Goal: Task Accomplishment & Management: Manage account settings

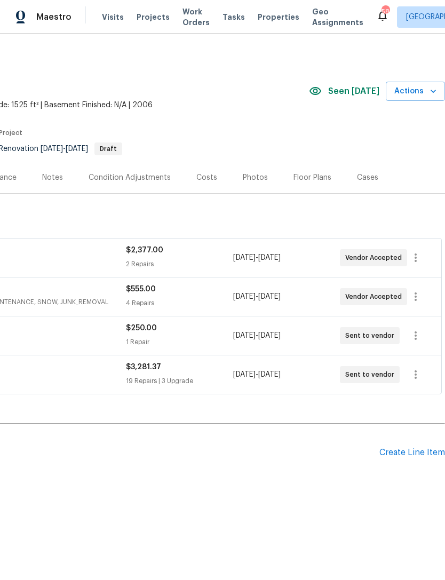
scroll to position [0, 158]
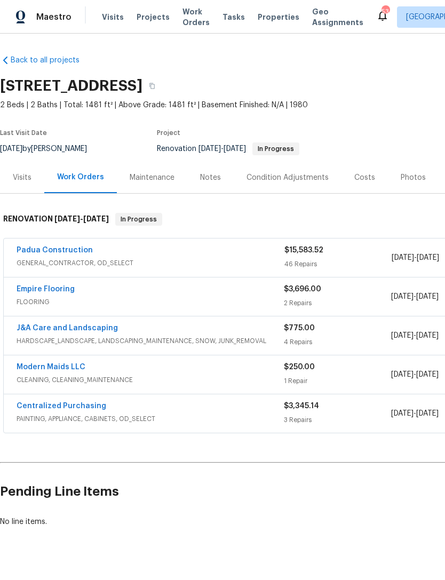
scroll to position [19, 0]
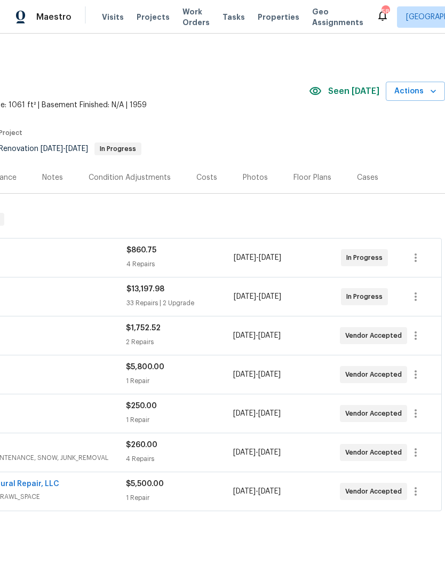
scroll to position [0, 158]
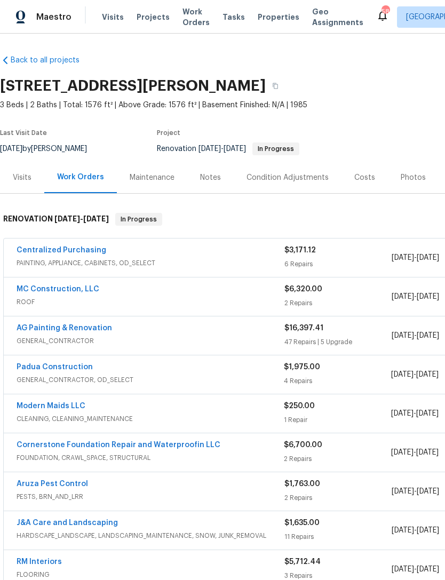
click at [81, 288] on link "MC Construction, LLC" at bounding box center [58, 289] width 83 height 7
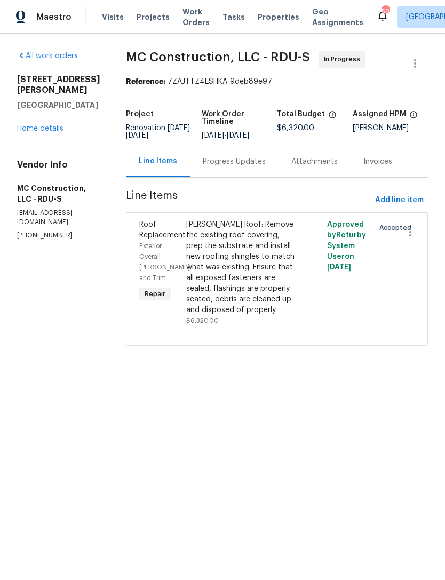
click at [41, 129] on link "Home details" at bounding box center [40, 128] width 46 height 7
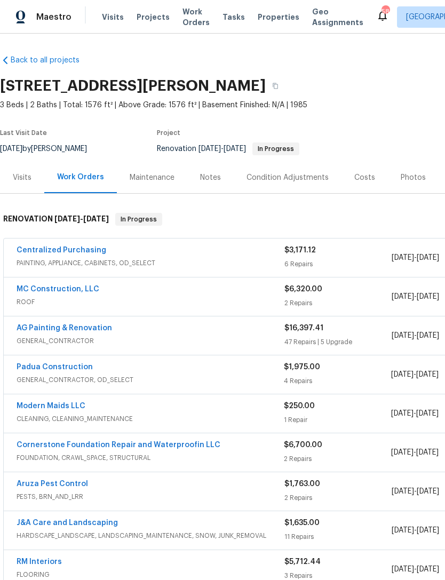
click at [64, 288] on link "MC Construction, LLC" at bounding box center [58, 289] width 83 height 7
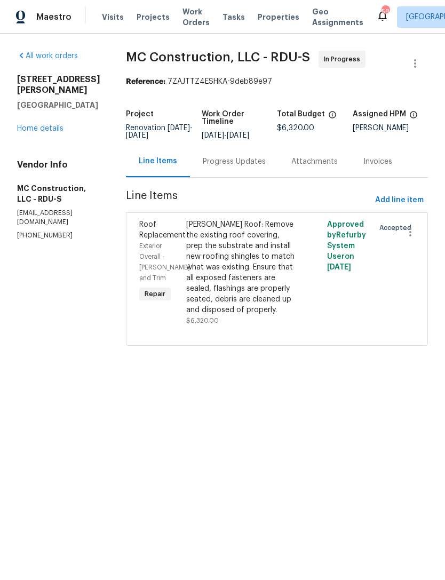
click at [239, 274] on div "Gable Roof: Remove the existing roof covering, prep the substrate and install n…" at bounding box center [241, 267] width 111 height 96
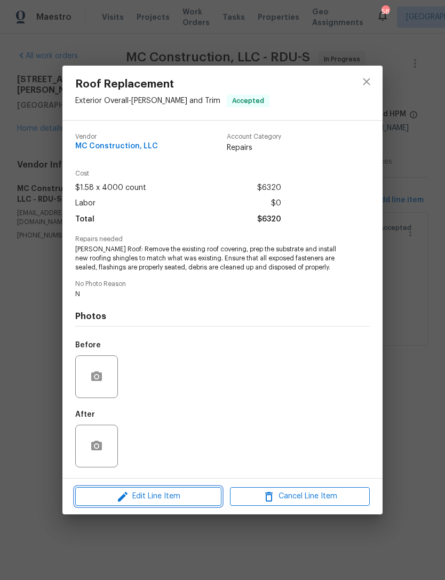
click at [169, 502] on span "Edit Line Item" at bounding box center [148, 496] width 140 height 13
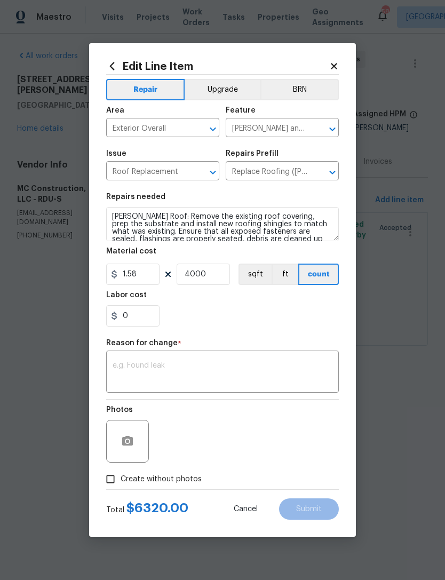
click at [333, 67] on icon at bounding box center [334, 66] width 6 height 6
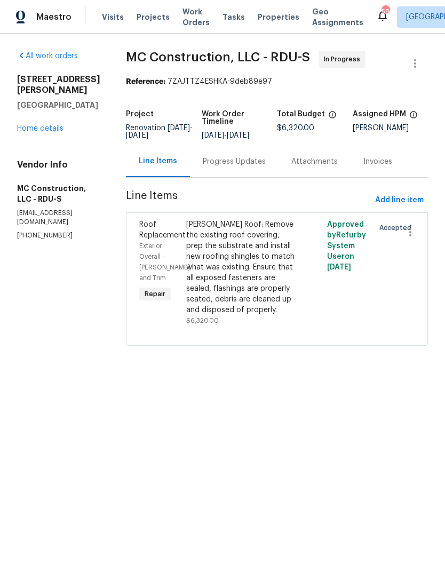
click at [209, 166] on div "Progress Updates" at bounding box center [234, 161] width 63 height 11
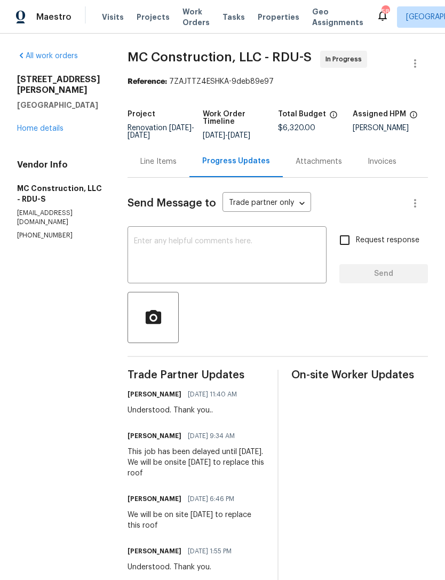
click at [223, 264] on textarea at bounding box center [227, 256] width 186 height 37
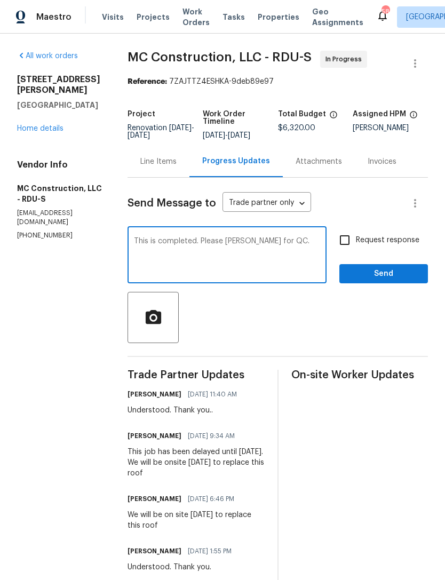
click at [136, 242] on textarea "This is completed. Please mark ready for QC." at bounding box center [227, 256] width 186 height 37
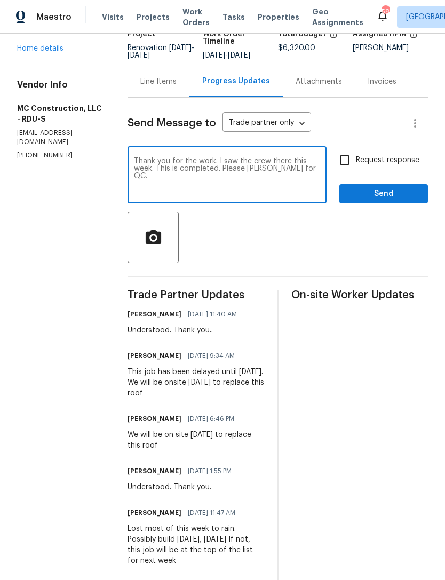
scroll to position [81, 0]
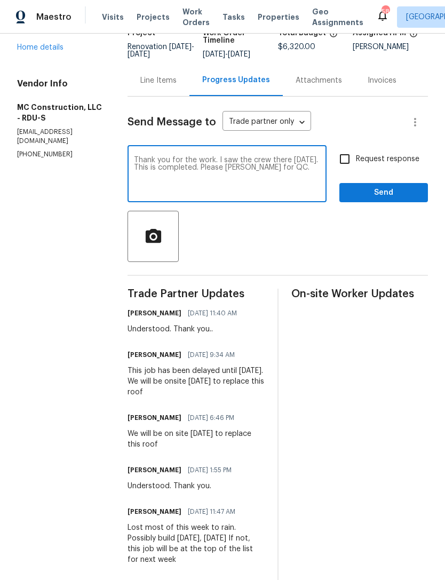
click at [188, 169] on textarea "Thank you for the work. I saw the crew there on Wednesday. This is completed. P…" at bounding box center [227, 174] width 186 height 37
type textarea "Thank you for the work. I saw the crew there on Wednesday. This is completed. P…"
click at [370, 188] on span "Send" at bounding box center [384, 192] width 72 height 13
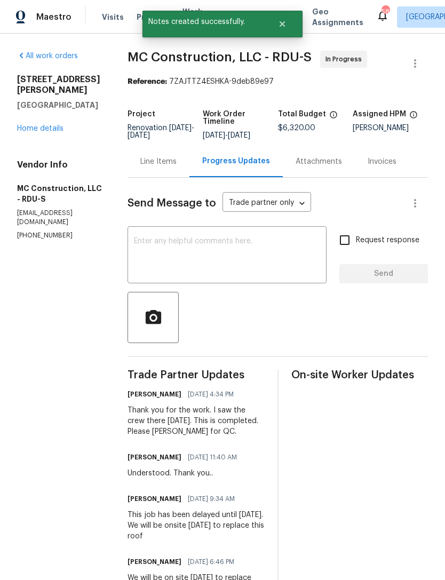
click at [46, 128] on link "Home details" at bounding box center [40, 128] width 46 height 7
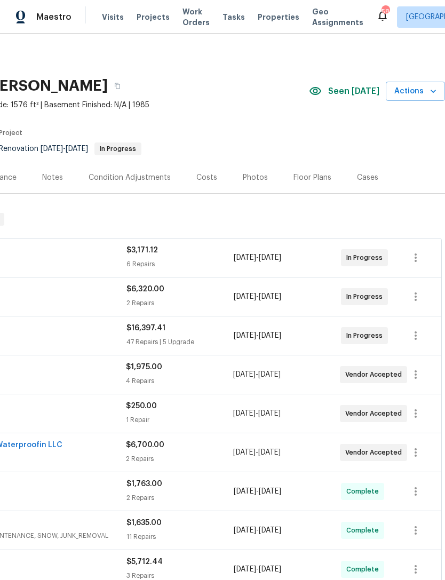
scroll to position [0, 158]
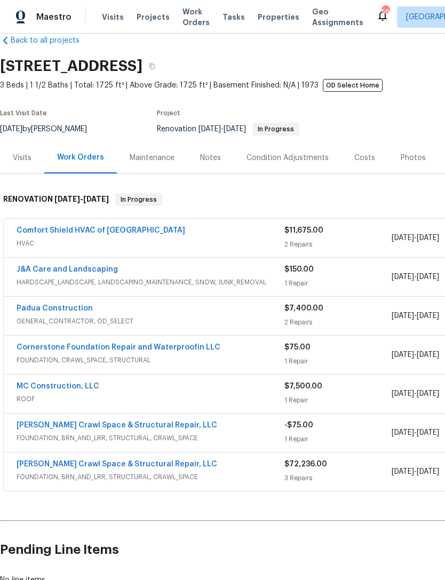
scroll to position [20, 0]
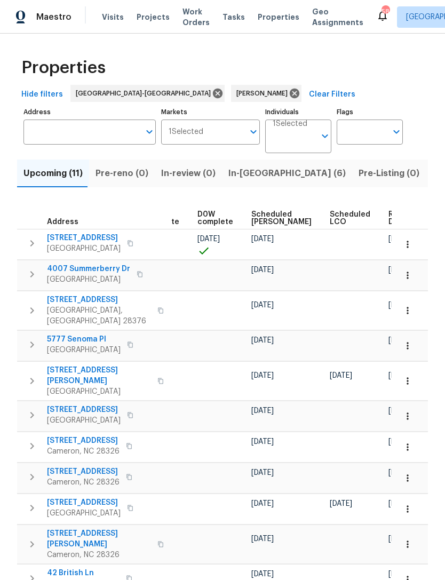
scroll to position [0, 269]
click at [261, 218] on span "Scheduled COE" at bounding box center [282, 218] width 60 height 15
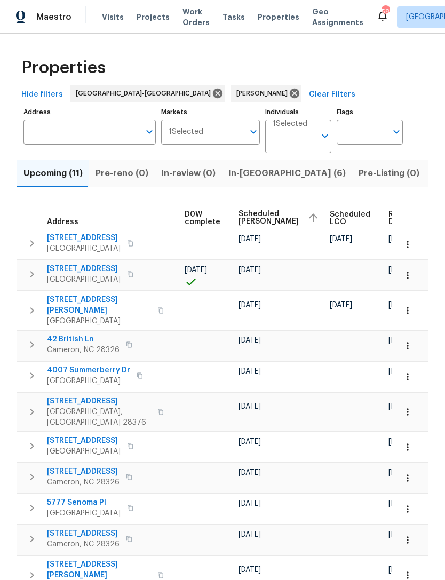
scroll to position [0, 281]
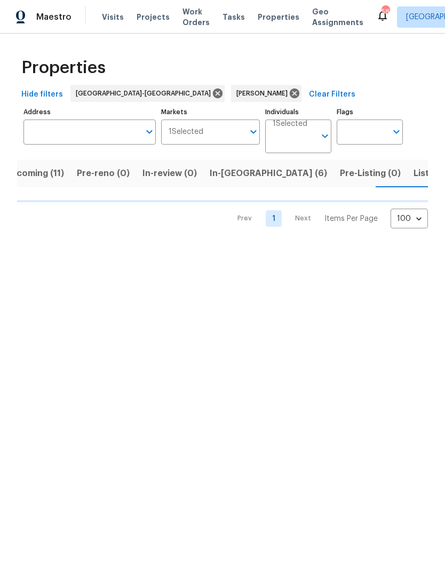
scroll to position [0, 19]
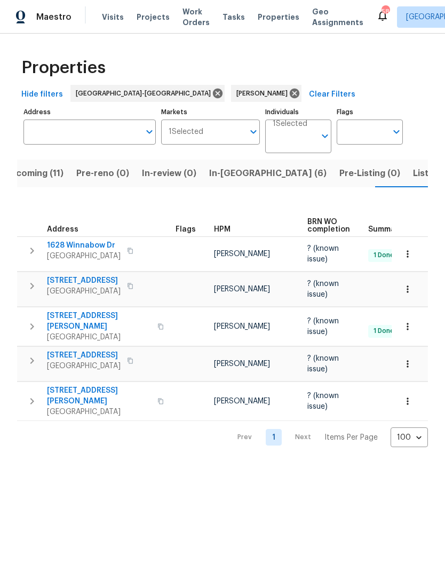
click at [413, 172] on span "Listed (6)" at bounding box center [433, 173] width 41 height 15
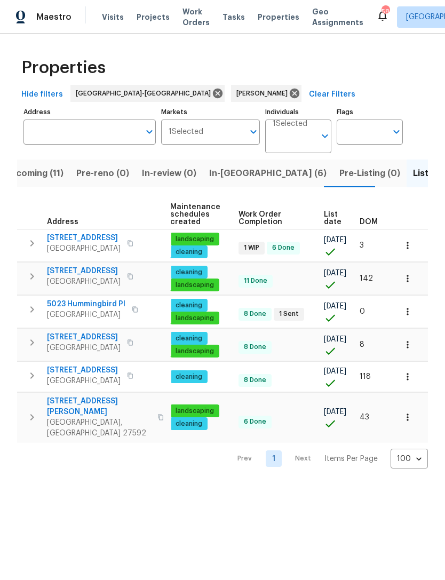
scroll to position [0, 137]
click at [409, 242] on icon "button" at bounding box center [408, 245] width 11 height 11
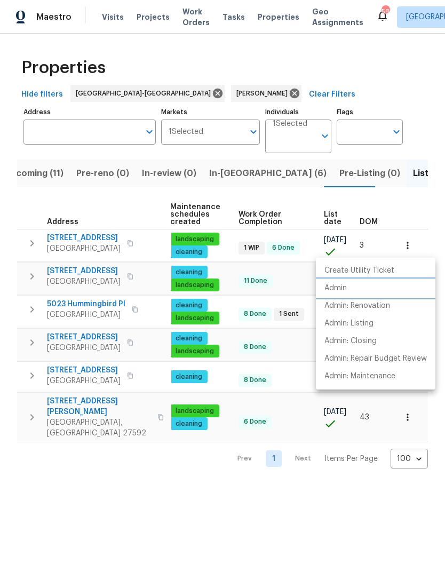
click at [342, 289] on p "Admin" at bounding box center [336, 288] width 22 height 11
click at [335, 288] on p "Admin" at bounding box center [336, 288] width 22 height 11
click at [230, 575] on div at bounding box center [222, 290] width 445 height 580
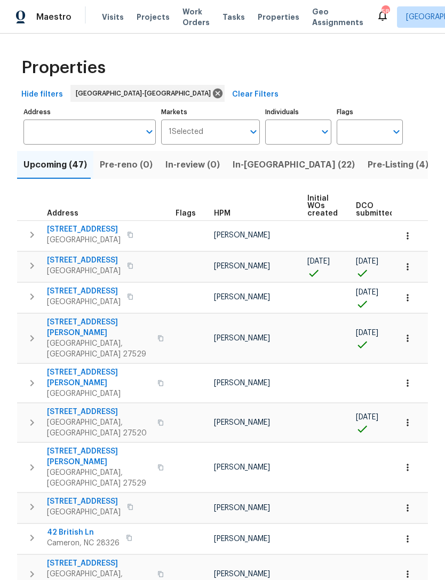
click at [291, 129] on input "Individuals" at bounding box center [290, 132] width 50 height 25
type input "lee"
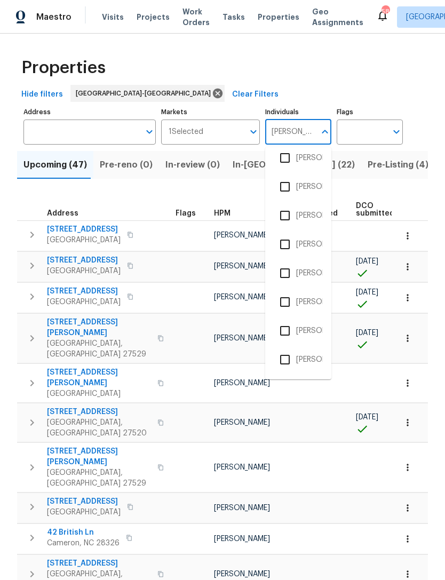
scroll to position [152, 0]
click at [314, 276] on li "Lee Privette" at bounding box center [298, 274] width 49 height 22
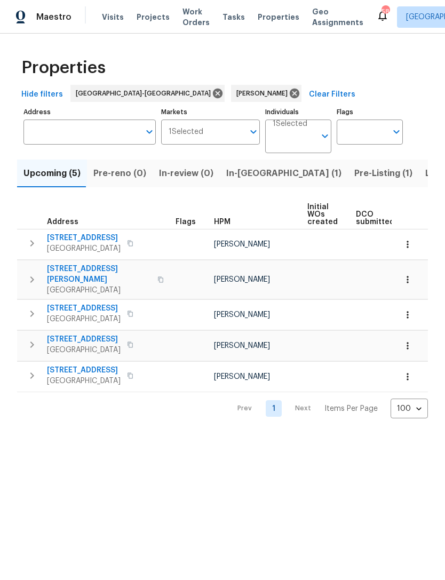
click at [241, 179] on span "In-reno (1)" at bounding box center [283, 173] width 115 height 15
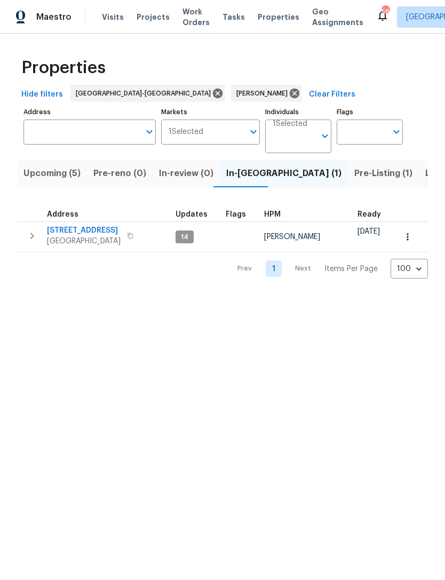
click at [67, 179] on span "Upcoming (5)" at bounding box center [51, 173] width 57 height 15
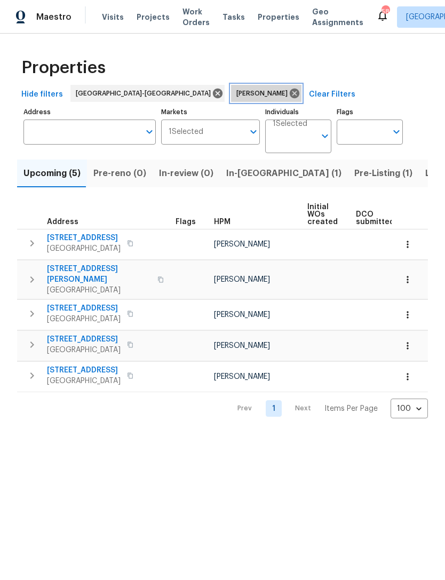
click at [289, 93] on icon at bounding box center [295, 94] width 12 height 12
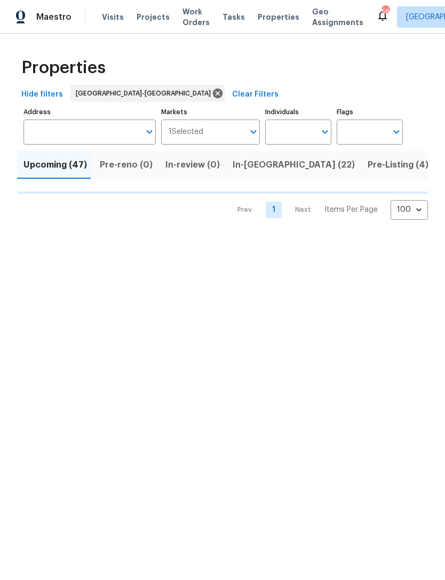
click at [285, 134] on input "Individuals" at bounding box center [290, 132] width 50 height 25
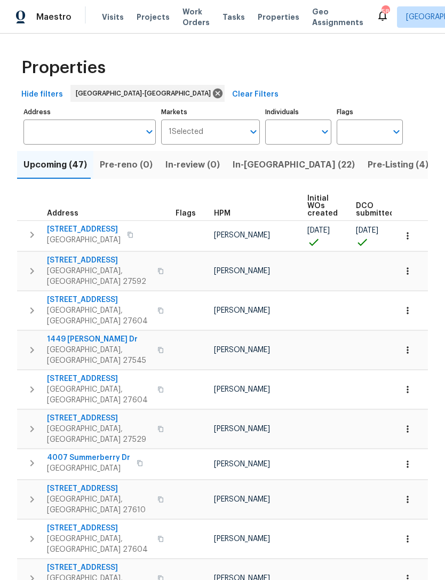
click at [285, 137] on input "Individuals" at bounding box center [290, 132] width 50 height 25
type input "wayne"
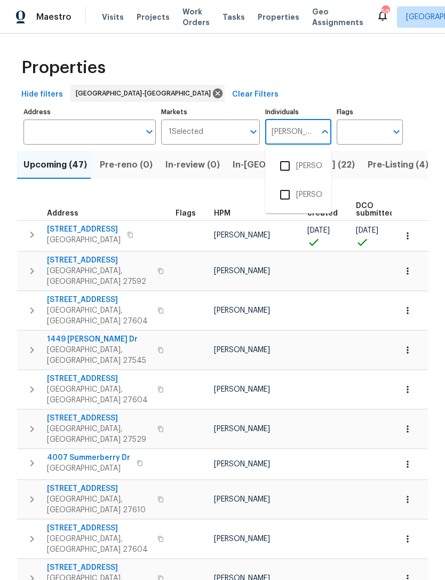
click at [310, 194] on li "Wayne Putnam" at bounding box center [298, 195] width 49 height 22
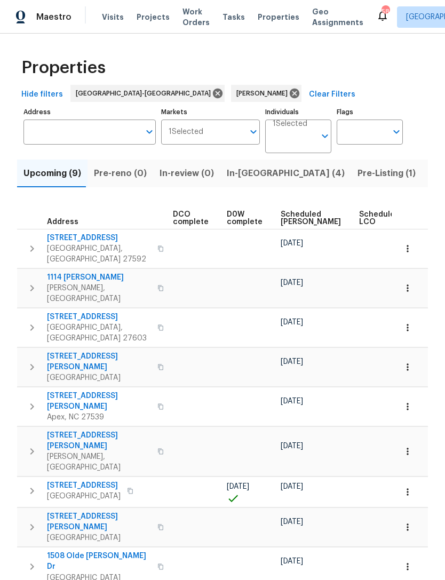
scroll to position [0, 240]
click at [280, 220] on span "Scheduled [PERSON_NAME]" at bounding box center [310, 218] width 60 height 15
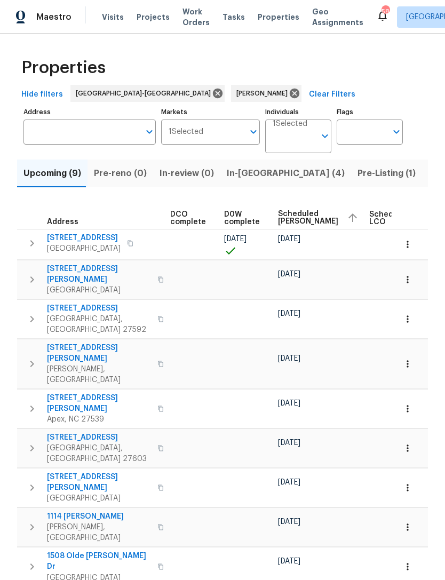
scroll to position [0, 243]
click at [289, 94] on icon at bounding box center [295, 94] width 12 height 12
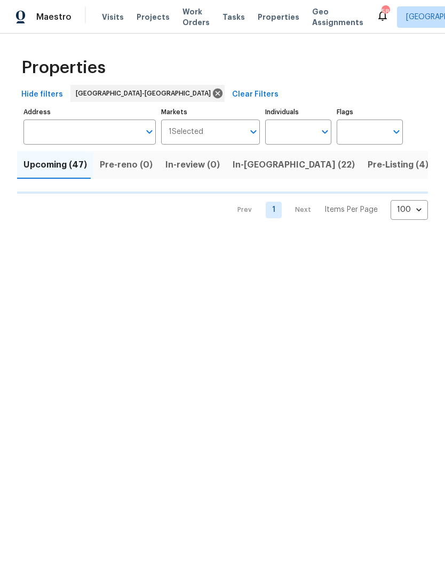
click at [292, 135] on input "Individuals" at bounding box center [290, 132] width 50 height 25
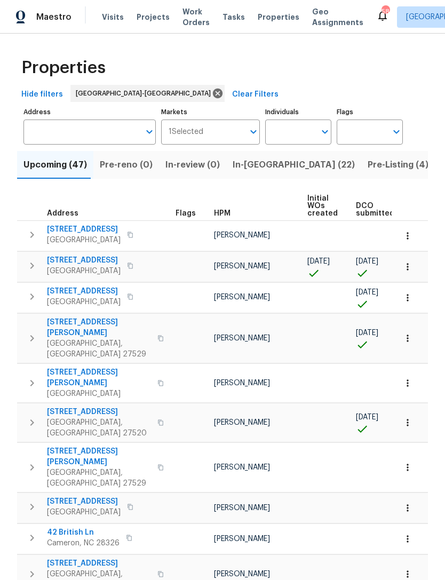
click at [283, 136] on input "Individuals" at bounding box center [290, 132] width 50 height 25
type input "Joseph white"
click at [305, 166] on li "[PERSON_NAME]" at bounding box center [298, 166] width 49 height 22
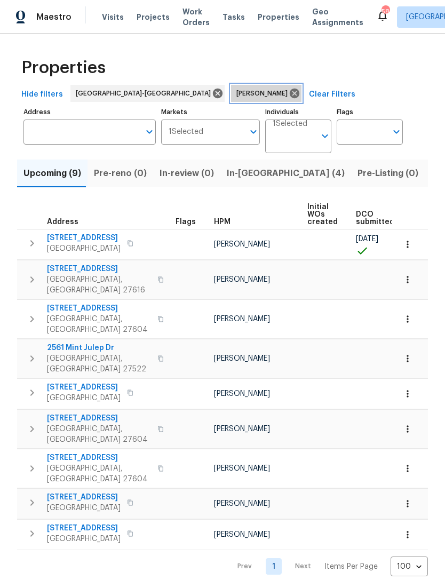
click at [289, 98] on icon at bounding box center [295, 94] width 12 height 12
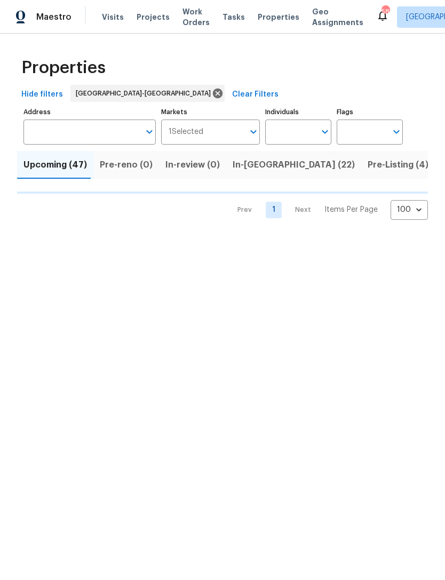
click at [290, 125] on input "Individuals" at bounding box center [290, 132] width 50 height 25
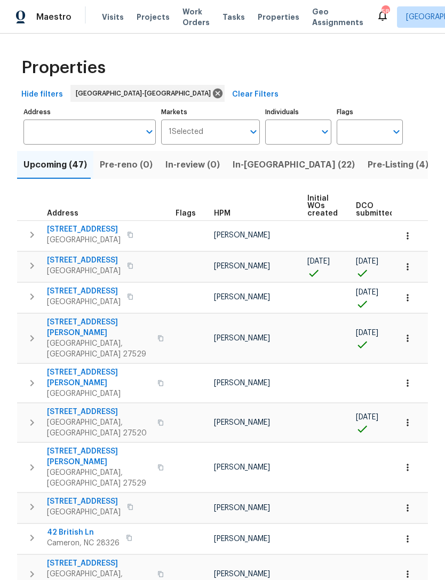
click at [299, 132] on input "Individuals" at bounding box center [290, 132] width 50 height 25
type input "[PERSON_NAME]"
click at [296, 165] on input "checkbox" at bounding box center [285, 166] width 22 height 22
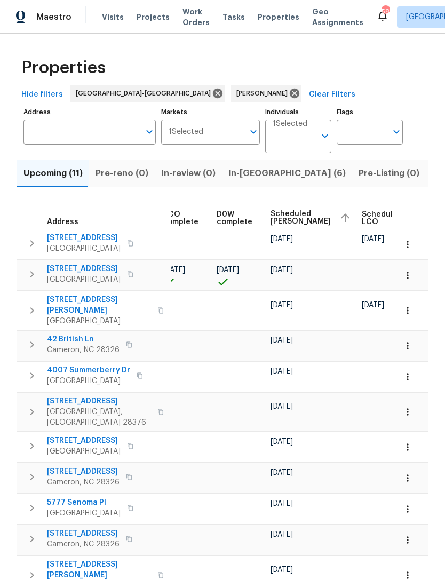
scroll to position [0, 250]
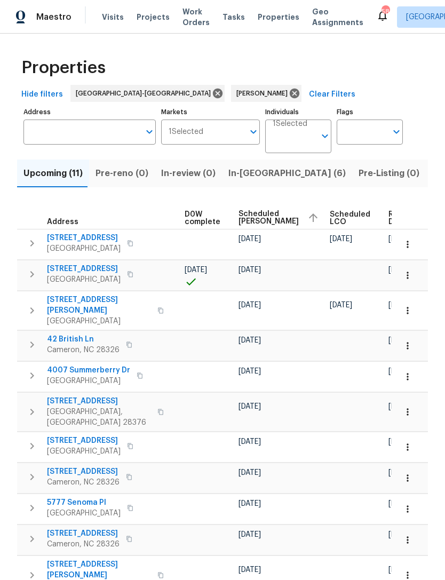
scroll to position [0, 281]
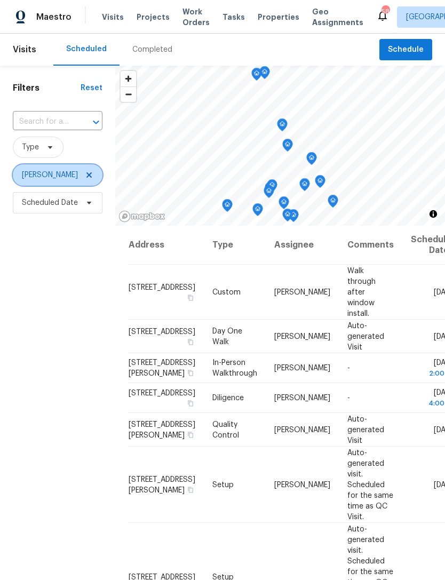
click at [89, 177] on icon at bounding box center [89, 175] width 9 height 9
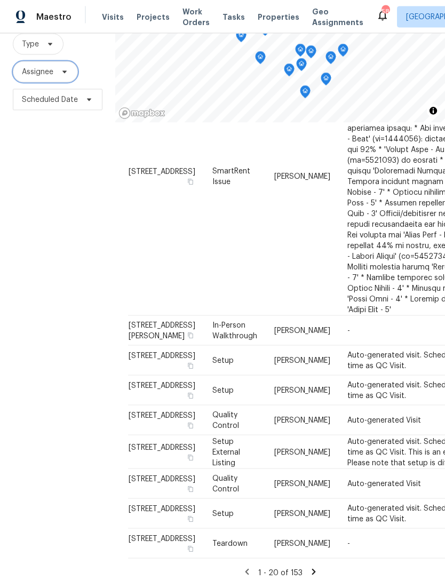
scroll to position [34, 0]
click at [315, 567] on icon at bounding box center [314, 572] width 10 height 10
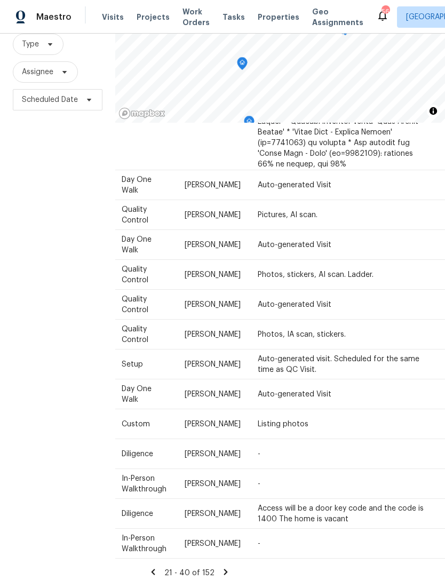
scroll to position [1517, 90]
click at [229, 567] on icon at bounding box center [227, 572] width 10 height 10
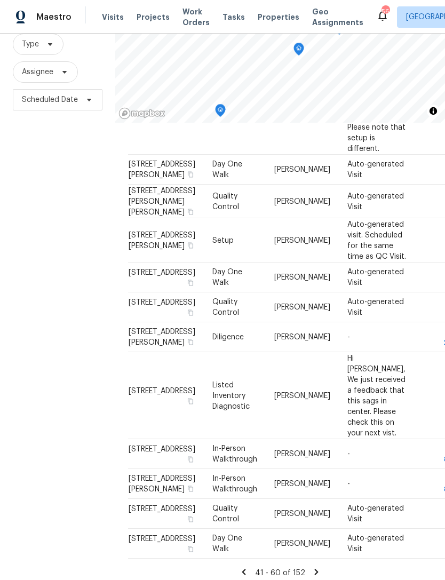
scroll to position [34, 0]
click at [316, 569] on icon at bounding box center [317, 572] width 4 height 6
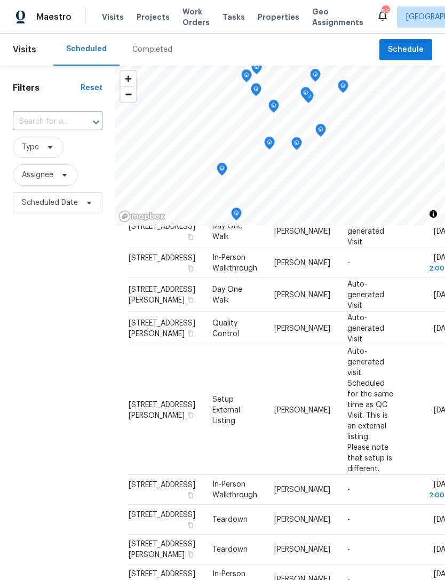
scroll to position [0, 0]
click at [53, 178] on span "Assignee" at bounding box center [37, 175] width 31 height 11
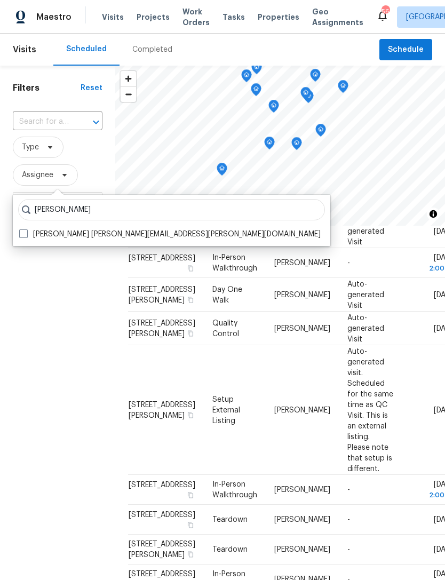
type input "Preston sexton"
click at [96, 230] on label "Preston Sexton preston.sexton@opendoor.com" at bounding box center [170, 234] width 302 height 11
click at [26, 230] on input "Preston Sexton preston.sexton@opendoor.com" at bounding box center [22, 232] width 7 height 7
checkbox input "true"
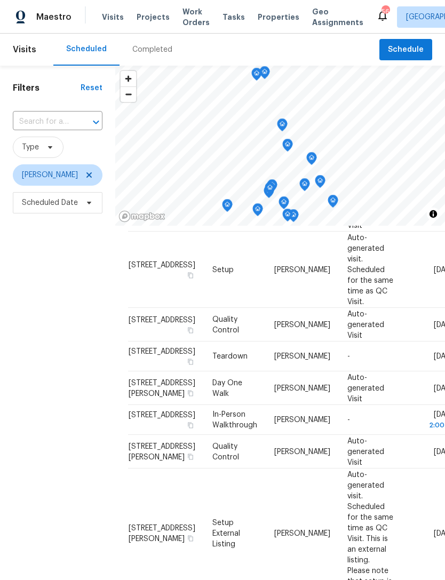
scroll to position [526, 0]
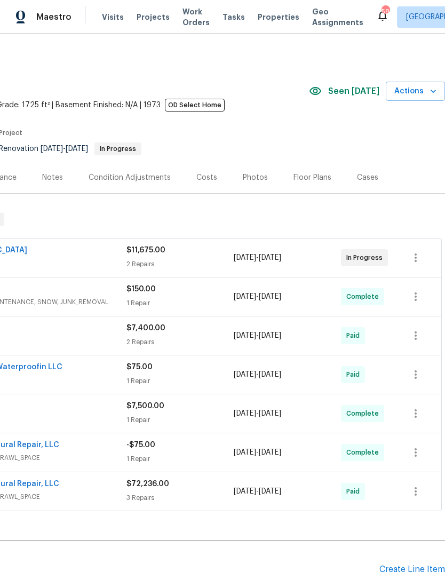
scroll to position [0, 158]
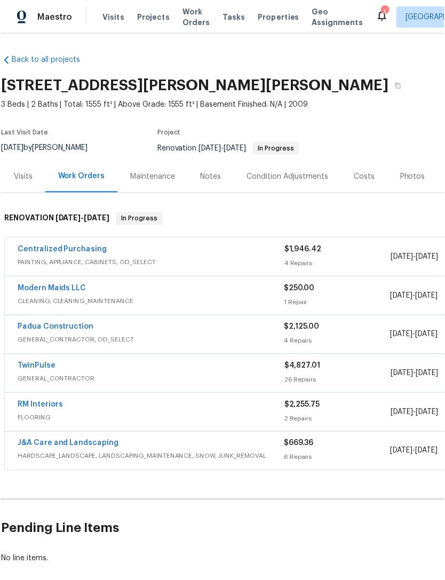
scroll to position [2, 0]
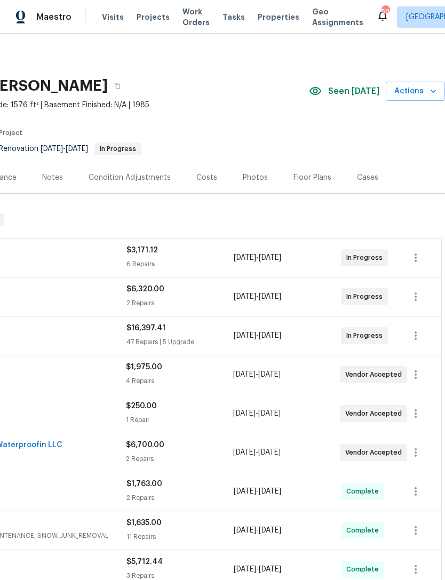
scroll to position [0, 158]
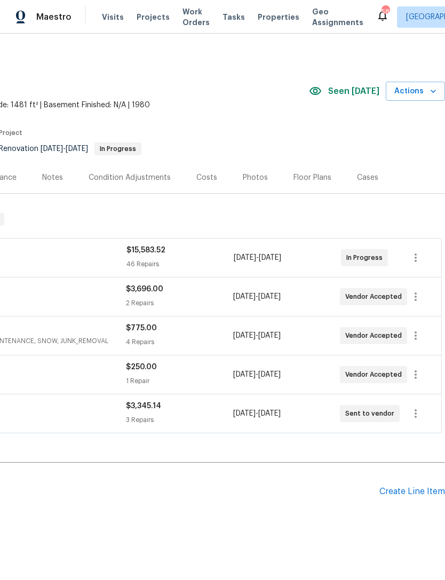
scroll to position [0, 158]
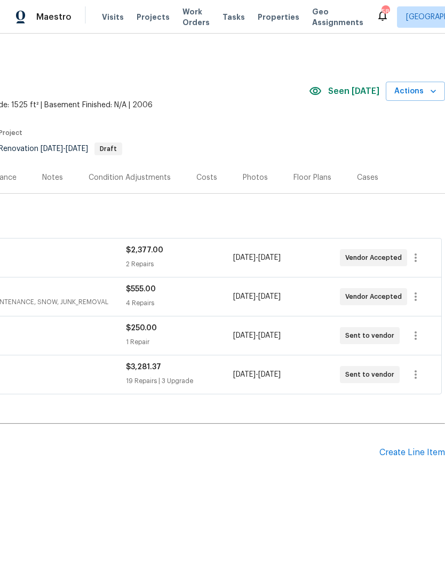
scroll to position [0, 158]
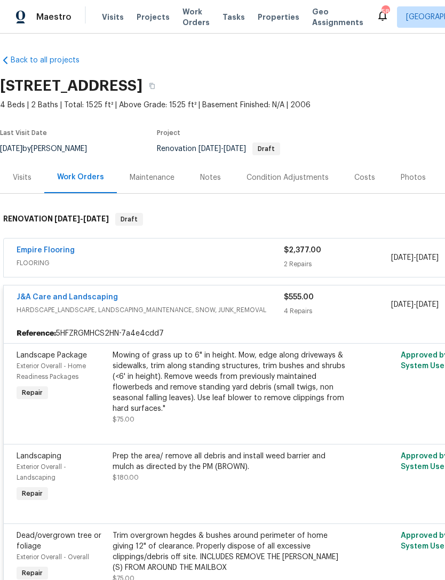
scroll to position [0, 0]
click at [207, 295] on div "J&A Care and Landscaping" at bounding box center [150, 298] width 267 height 13
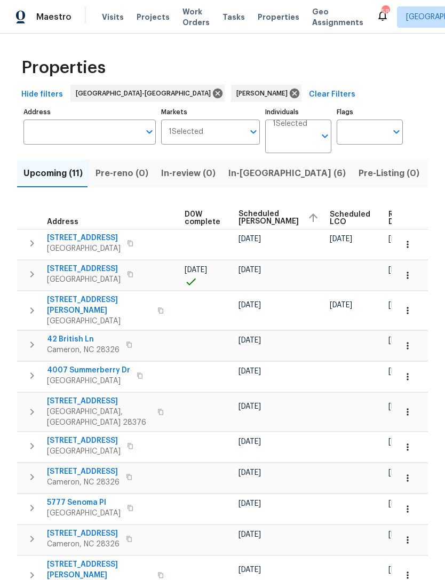
scroll to position [0, 281]
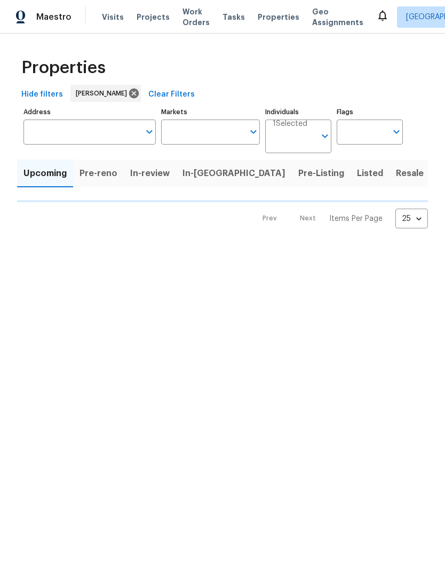
type input "100"
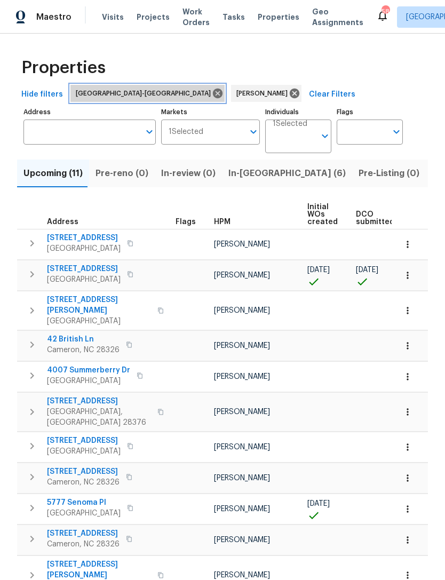
click at [213, 94] on icon at bounding box center [218, 94] width 10 height 10
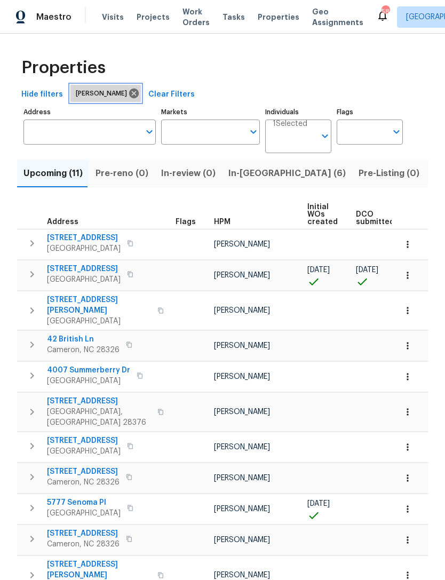
click at [129, 97] on icon at bounding box center [134, 94] width 10 height 10
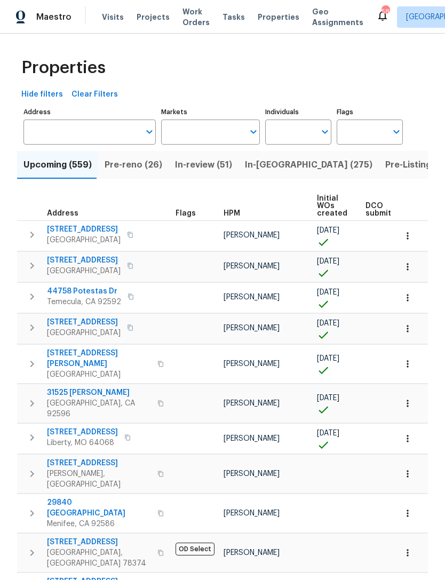
click at [198, 131] on input "Markets" at bounding box center [202, 132] width 83 height 25
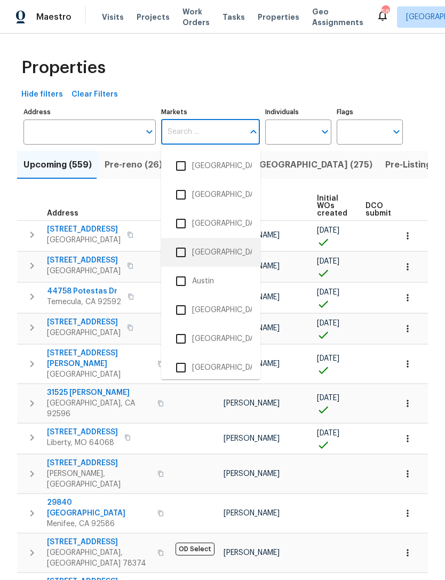
click at [222, 246] on li "[GEOGRAPHIC_DATA]" at bounding box center [211, 252] width 82 height 22
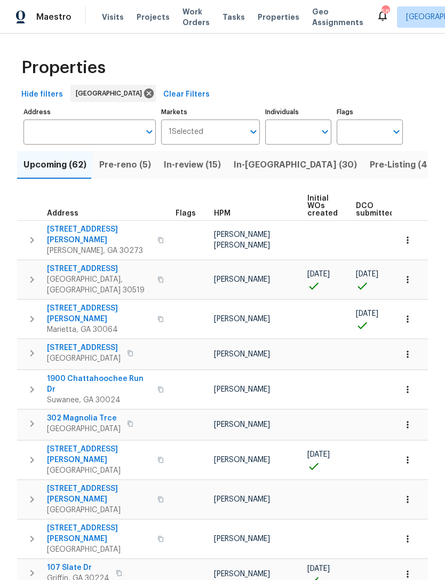
click at [218, 133] on input "Markets" at bounding box center [223, 132] width 41 height 25
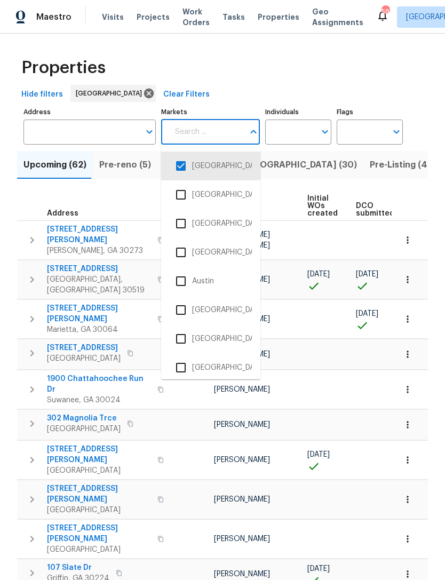
click at [184, 160] on input "checkbox" at bounding box center [181, 166] width 22 height 22
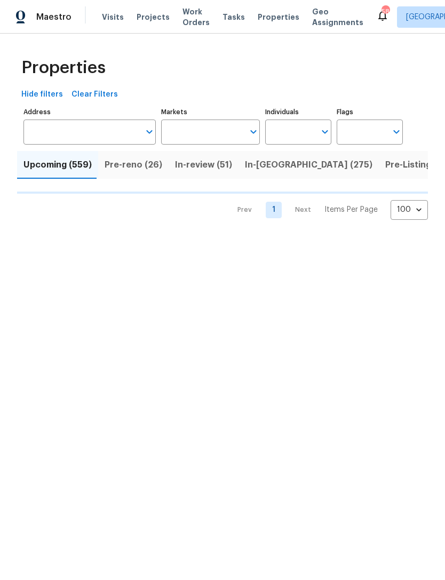
click at [217, 129] on input "Markets" at bounding box center [202, 132] width 83 height 25
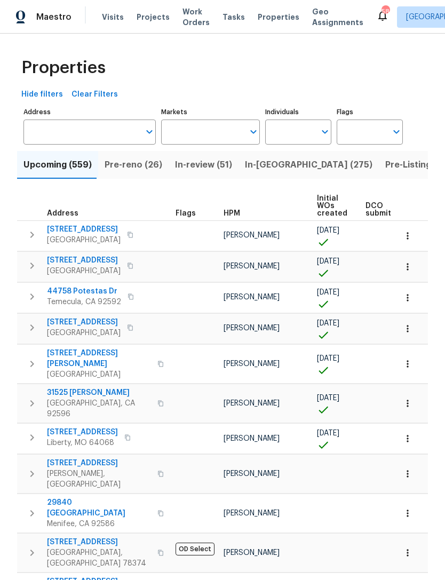
click at [212, 136] on input "Markets" at bounding box center [202, 132] width 83 height 25
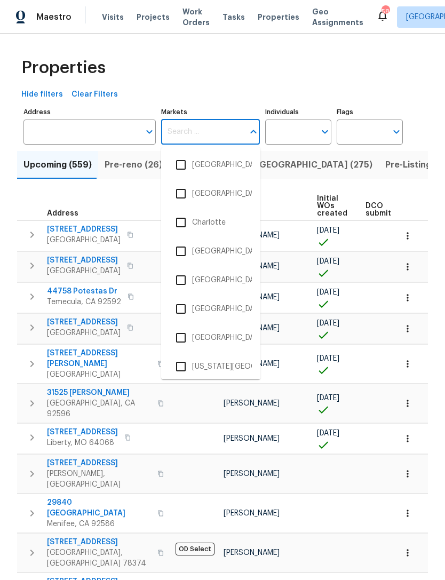
scroll to position [319, 0]
click at [217, 194] on li "Charleston, SC" at bounding box center [211, 193] width 82 height 22
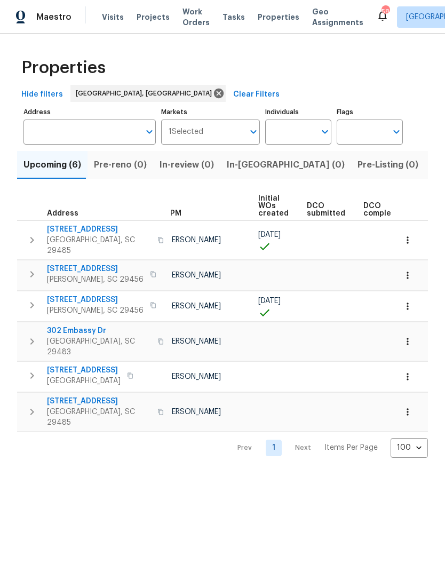
scroll to position [0, 49]
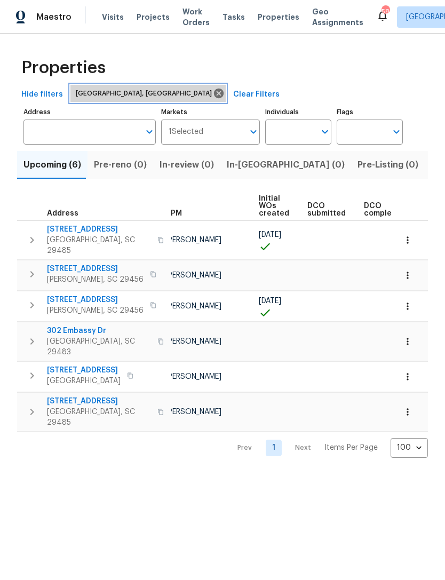
click at [213, 95] on icon at bounding box center [219, 94] width 12 height 12
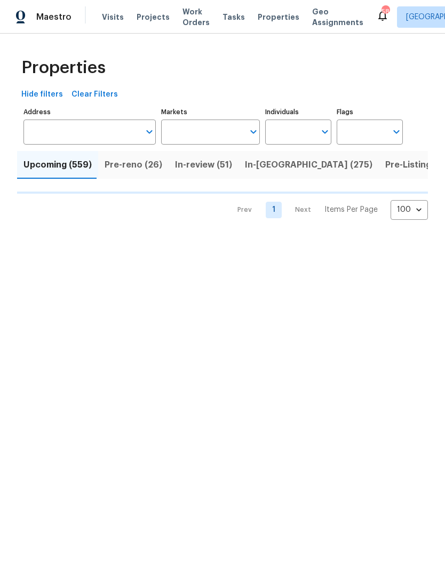
click at [196, 128] on input "Markets" at bounding box center [202, 132] width 83 height 25
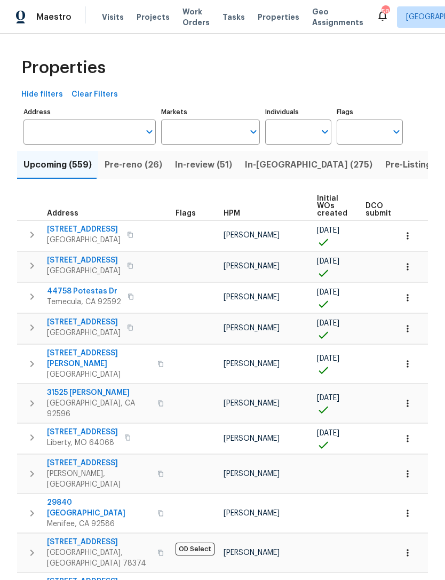
click at [199, 132] on input "Markets" at bounding box center [202, 132] width 83 height 25
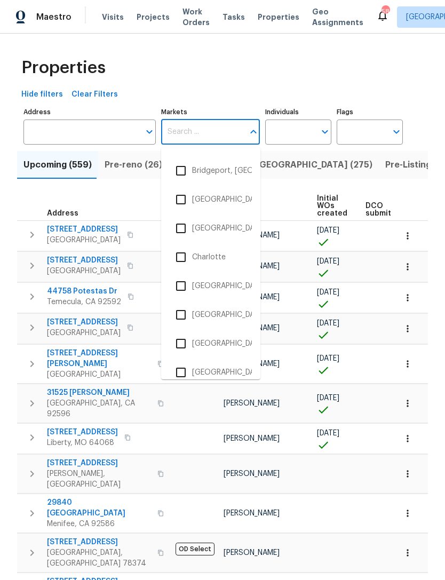
scroll to position [289, 0]
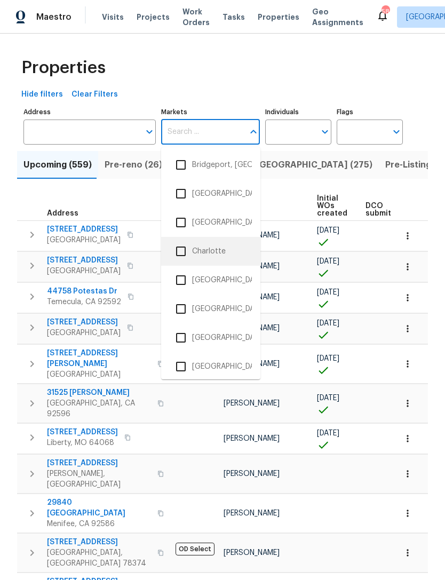
click at [215, 250] on li "Charlotte" at bounding box center [211, 251] width 82 height 22
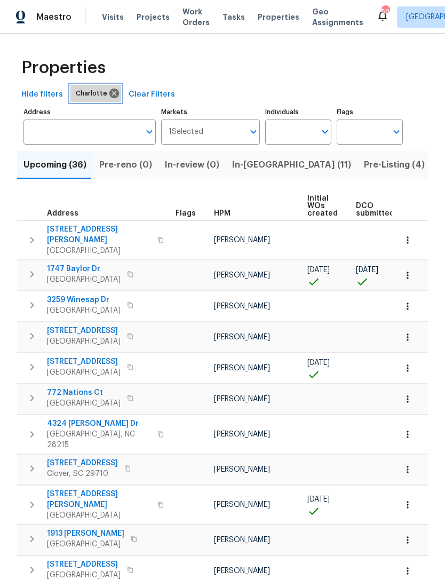
click at [109, 95] on icon at bounding box center [114, 94] width 10 height 10
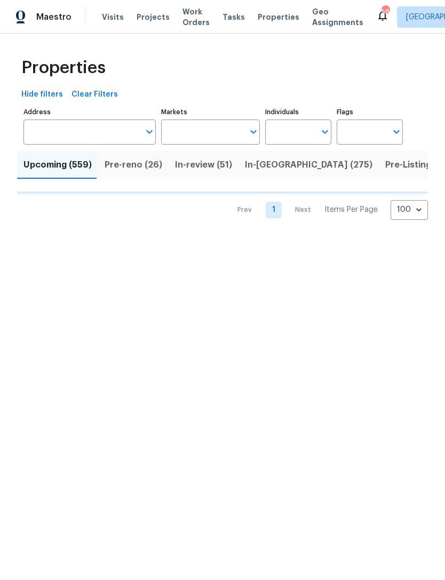
click at [192, 129] on input "Markets" at bounding box center [202, 132] width 83 height 25
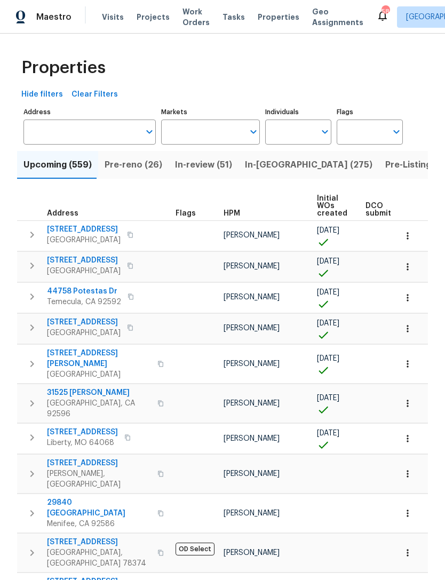
click at [206, 135] on input "Markets" at bounding box center [202, 132] width 83 height 25
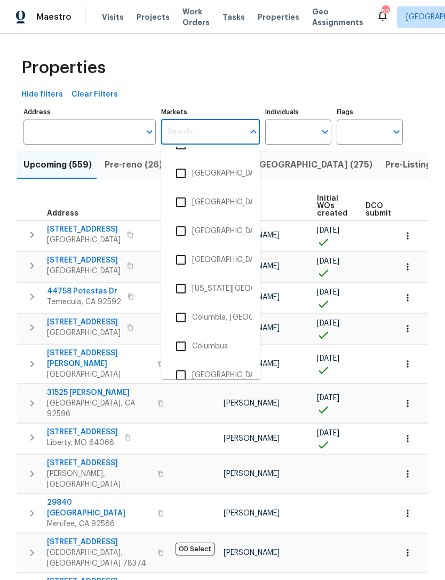
scroll to position [396, 0]
click at [226, 319] on li "Columbia, SC" at bounding box center [211, 318] width 82 height 22
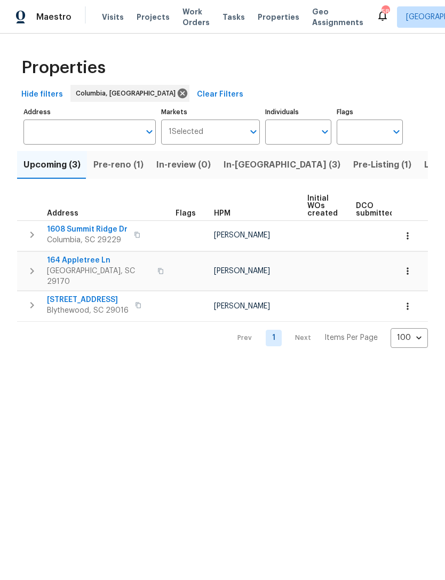
click at [132, 170] on span "Pre-reno (1)" at bounding box center [118, 164] width 50 height 15
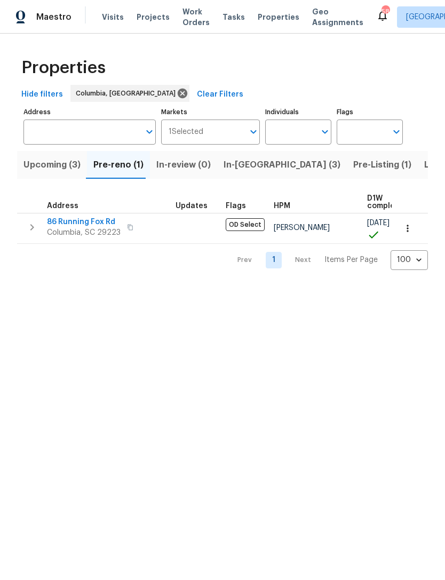
click at [62, 166] on span "Upcoming (3)" at bounding box center [51, 164] width 57 height 15
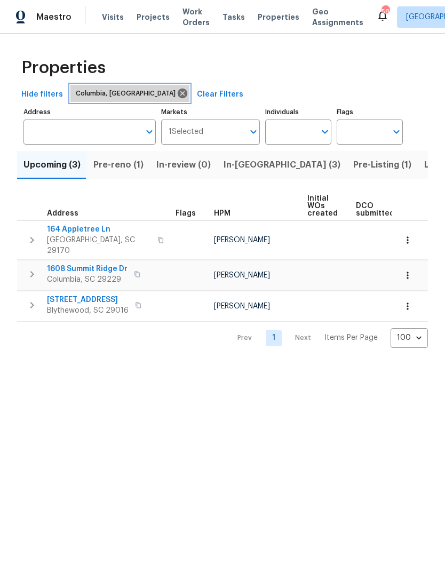
click at [177, 93] on icon at bounding box center [183, 94] width 12 height 12
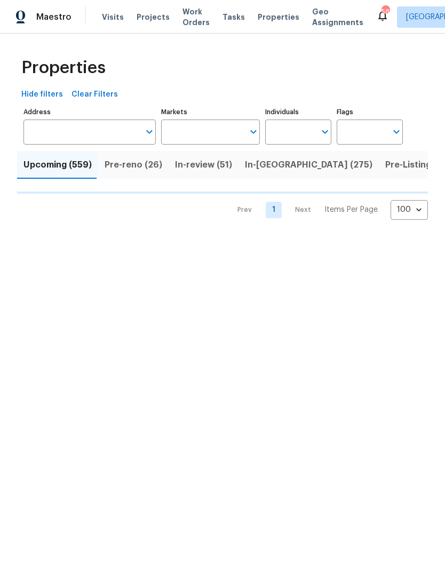
click at [197, 128] on input "Markets" at bounding box center [202, 132] width 83 height 25
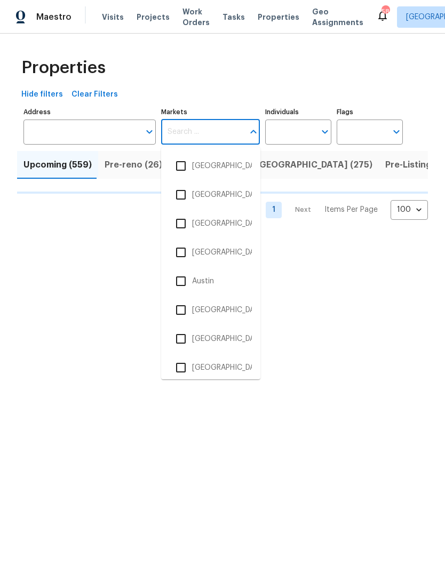
type input "g"
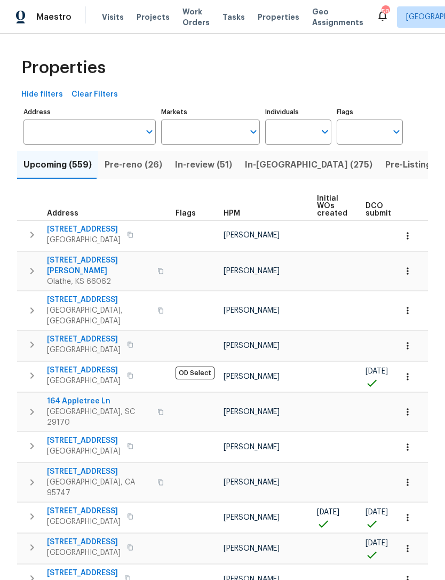
click at [157, 479] on icon "button" at bounding box center [160, 482] width 6 height 6
click at [206, 131] on input "Markets" at bounding box center [202, 132] width 83 height 25
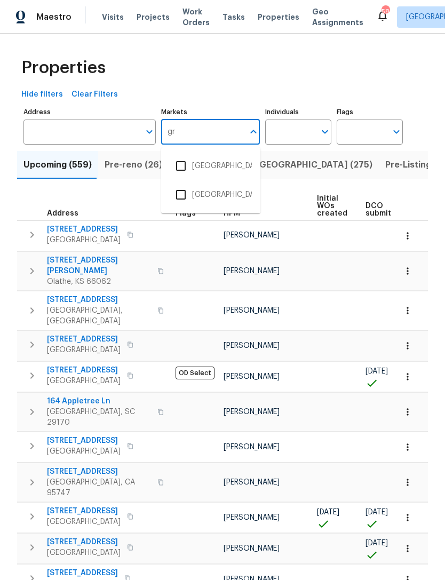
type input "gre"
click at [228, 195] on li "Greenville, SC" at bounding box center [211, 195] width 82 height 22
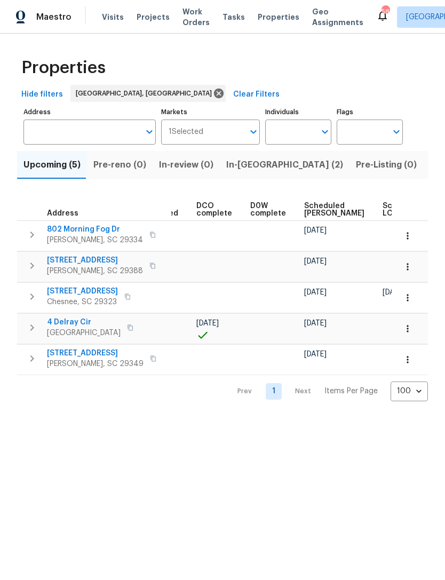
scroll to position [0, 218]
click at [309, 209] on span "Scheduled COE" at bounding box center [332, 209] width 60 height 15
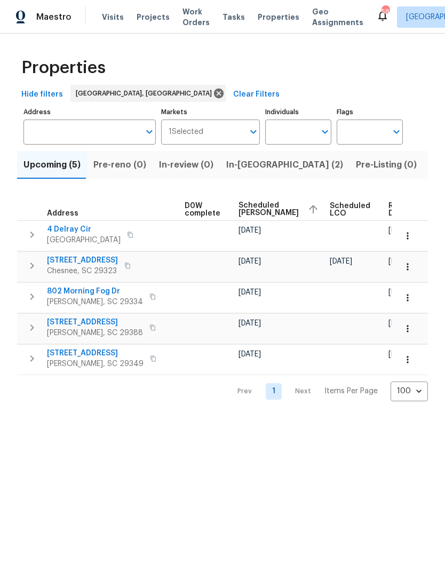
scroll to position [0, 281]
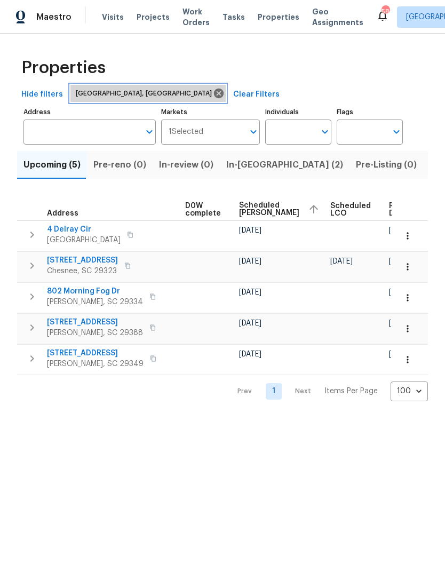
click at [213, 93] on icon at bounding box center [219, 94] width 12 height 12
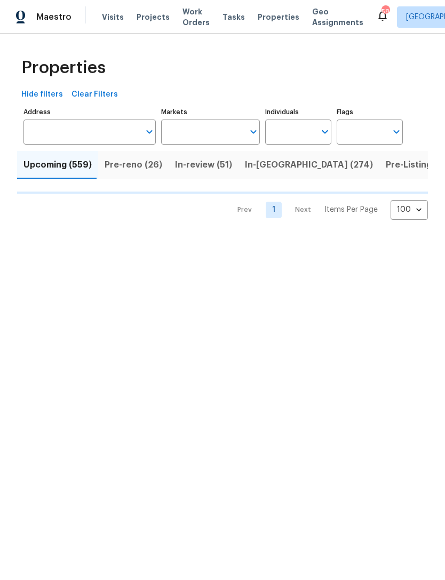
click at [211, 130] on input "Markets" at bounding box center [202, 132] width 83 height 25
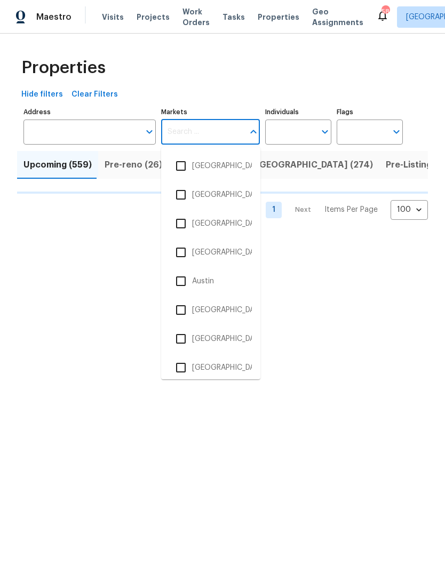
type input "g"
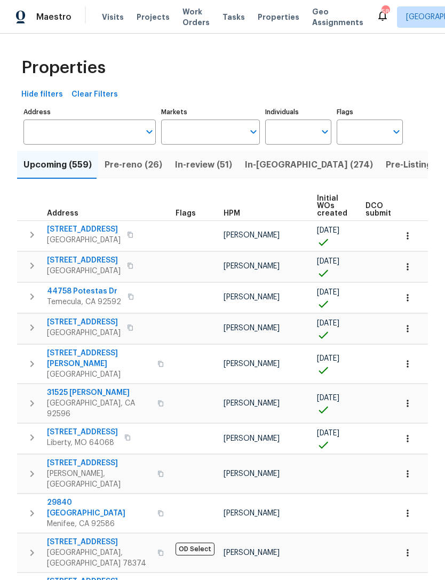
click at [137, 458] on div "203 Westpark Dr S McKinney, TX 75072" at bounding box center [107, 474] width 120 height 32
click at [203, 128] on input "Markets" at bounding box center [202, 132] width 83 height 25
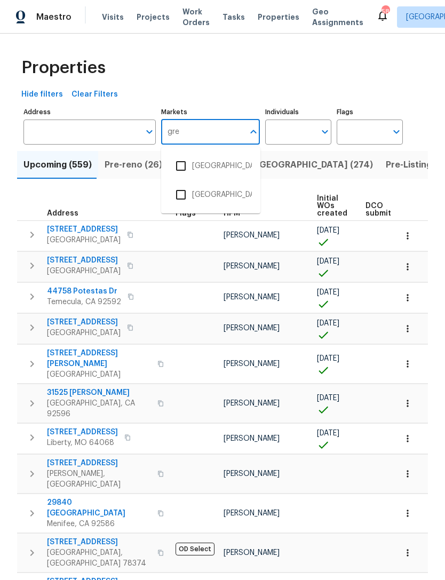
type input "gree"
click at [227, 167] on li "Greensboro, NC" at bounding box center [211, 166] width 82 height 22
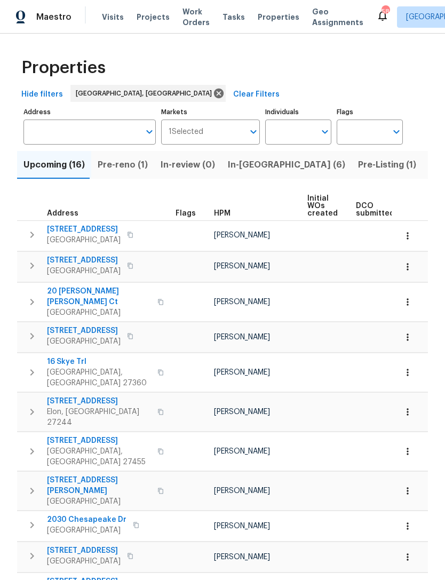
click at [239, 160] on span "In-reno (6)" at bounding box center [286, 164] width 117 height 15
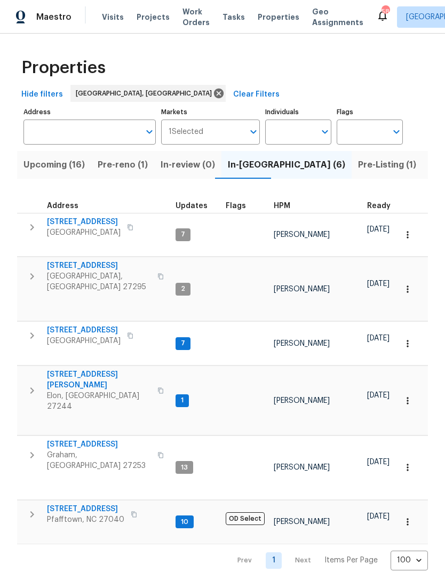
click at [117, 161] on span "Pre-reno (1)" at bounding box center [123, 164] width 50 height 15
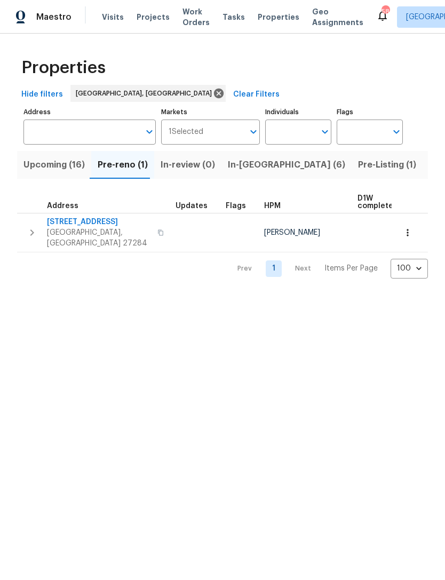
click at [51, 165] on span "Upcoming (16)" at bounding box center [53, 164] width 61 height 15
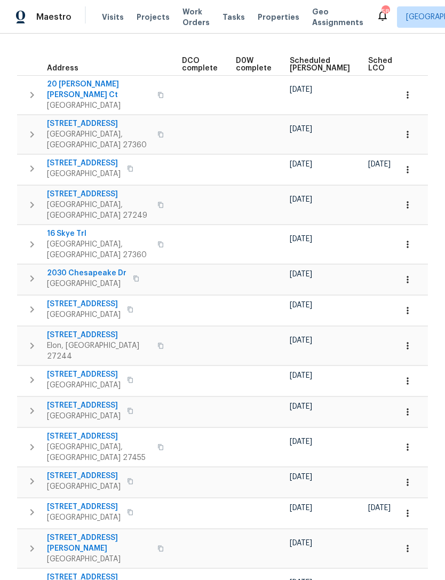
scroll to position [0, 233]
click at [289, 60] on span "Scheduled COE" at bounding box center [318, 64] width 60 height 15
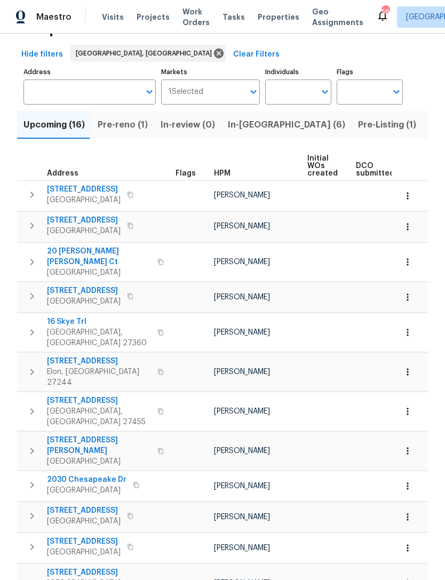
scroll to position [37, 0]
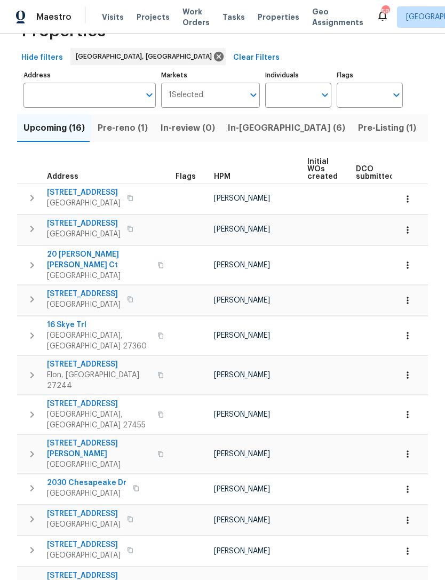
click at [243, 133] on span "In-reno (6)" at bounding box center [286, 128] width 117 height 15
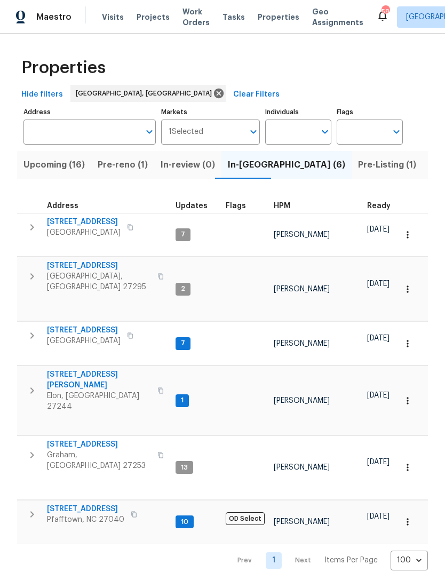
click at [69, 163] on span "Upcoming (16)" at bounding box center [53, 164] width 61 height 15
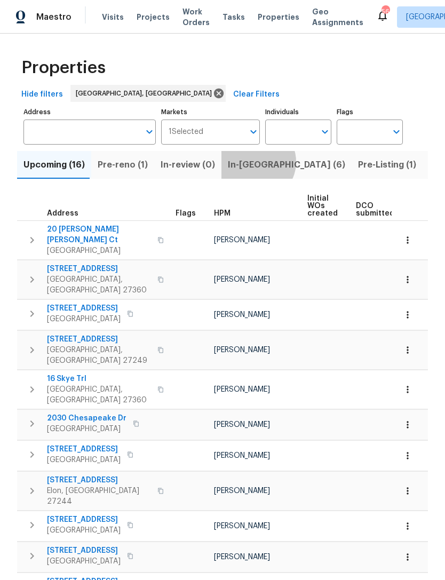
click at [250, 163] on span "In-reno (6)" at bounding box center [286, 164] width 117 height 15
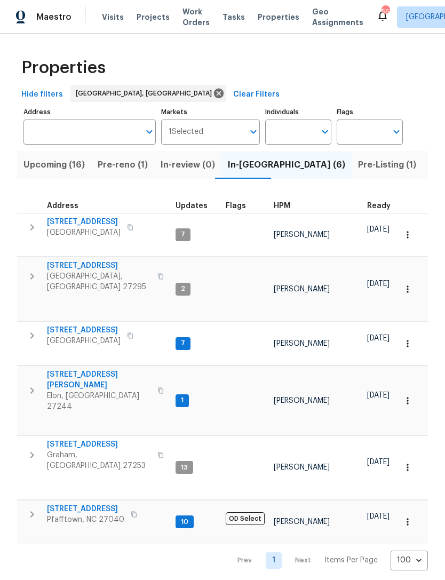
click at [133, 161] on span "Pre-reno (1)" at bounding box center [123, 164] width 50 height 15
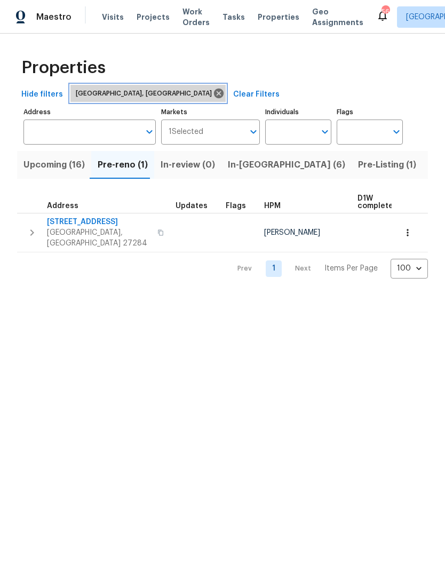
click at [214, 92] on icon at bounding box center [219, 94] width 10 height 10
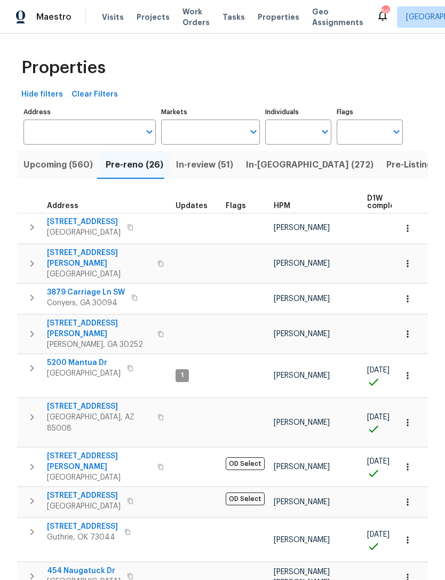
click at [197, 130] on input "Markets" at bounding box center [202, 132] width 83 height 25
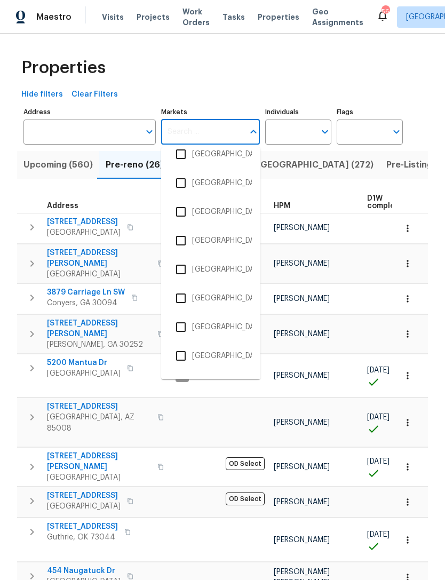
scroll to position [1771, 0]
click at [225, 183] on li "Raleigh-Durham" at bounding box center [211, 182] width 82 height 22
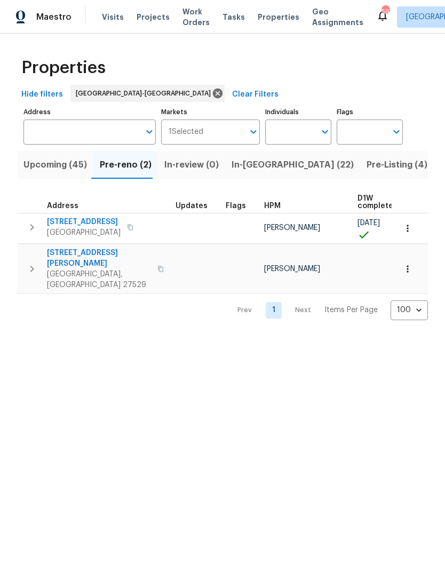
scroll to position [1, 0]
click at [80, 225] on span "2220 Valley Edge Dr Unit 103" at bounding box center [84, 222] width 74 height 11
click at [82, 253] on span "3817 Cason St" at bounding box center [99, 258] width 104 height 21
click at [64, 161] on span "Upcoming (45)" at bounding box center [55, 164] width 64 height 15
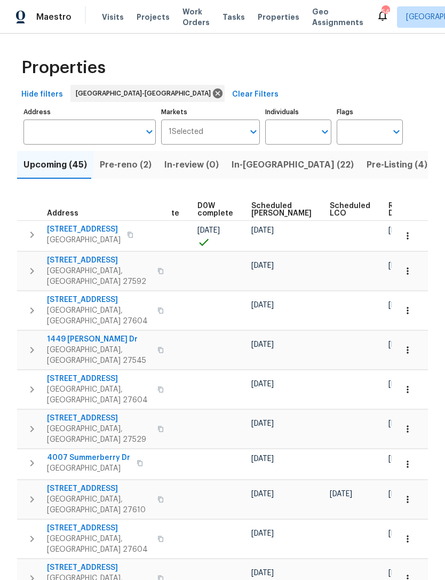
scroll to position [0, 269]
click at [259, 206] on span "Scheduled [PERSON_NAME]" at bounding box center [282, 209] width 60 height 15
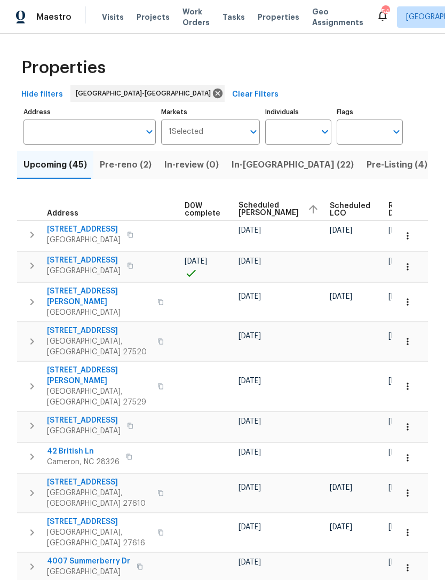
scroll to position [0, 281]
click at [249, 210] on span "Scheduled COE" at bounding box center [269, 209] width 60 height 15
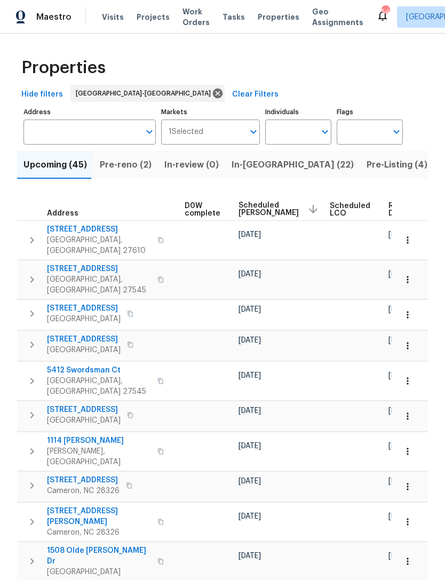
scroll to position [0, 281]
click at [252, 213] on span "Scheduled COE" at bounding box center [269, 209] width 60 height 15
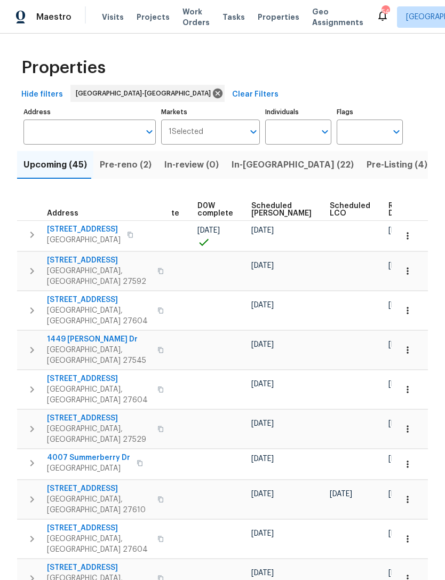
scroll to position [0, 269]
click at [265, 211] on span "Scheduled COE" at bounding box center [282, 209] width 60 height 15
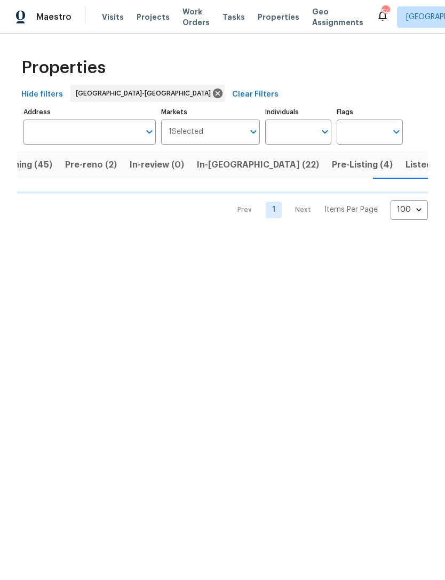
scroll to position [0, 36]
click at [45, 172] on span "Upcoming (45)" at bounding box center [19, 164] width 64 height 15
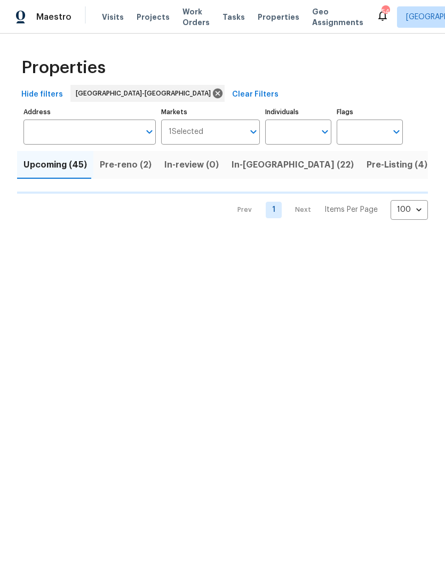
click at [294, 132] on input "Individuals" at bounding box center [290, 132] width 50 height 25
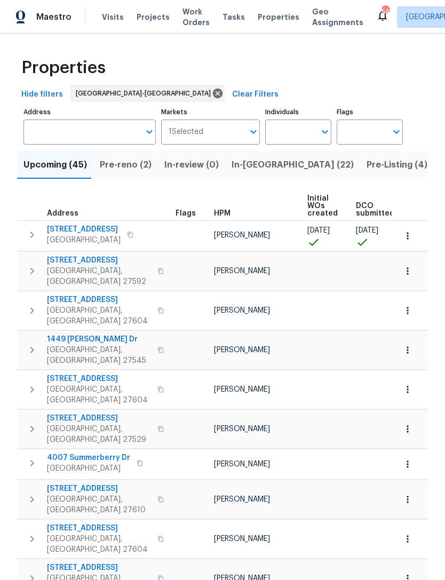
click at [294, 132] on input "Individuals" at bounding box center [290, 132] width 50 height 25
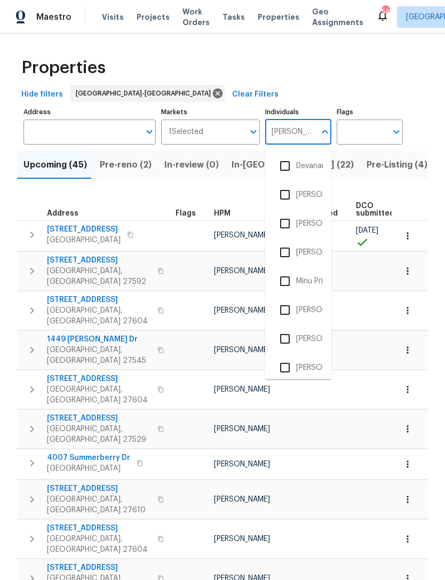
type input "Preston"
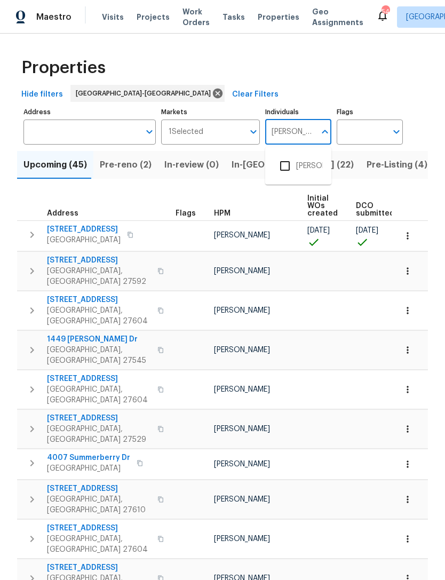
click at [295, 164] on input "checkbox" at bounding box center [285, 166] width 22 height 22
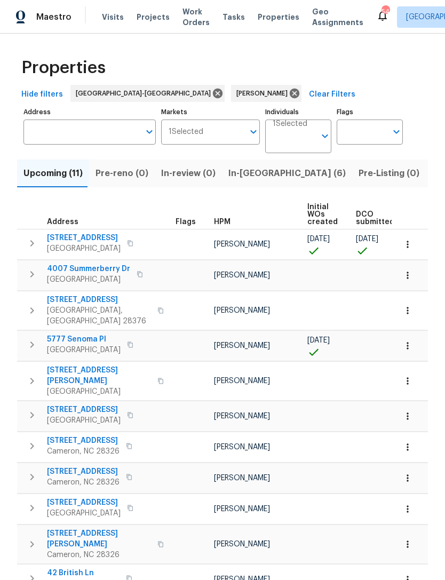
click at [432, 177] on span "Listed (6)" at bounding box center [452, 173] width 41 height 15
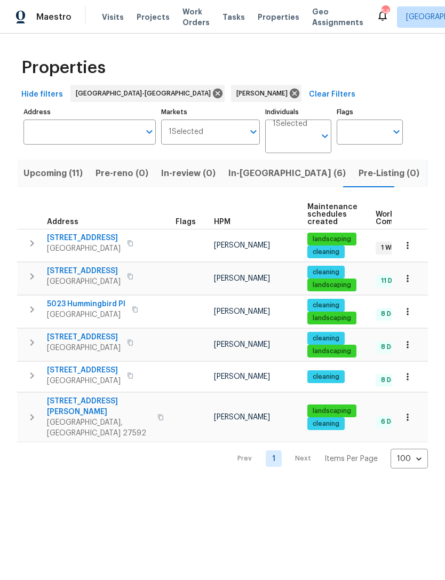
scroll to position [0, -1]
click at [43, 180] on span "Upcoming (11)" at bounding box center [52, 173] width 59 height 15
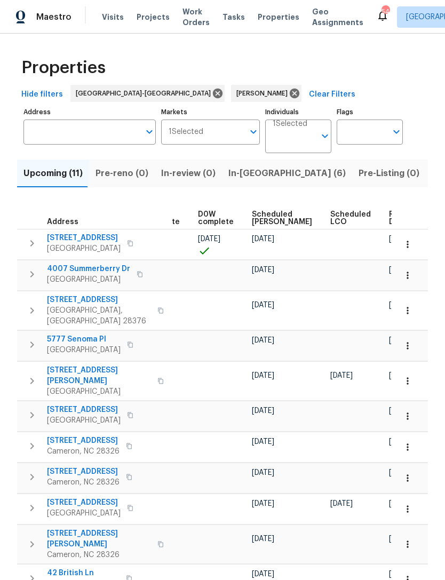
scroll to position [0, 269]
click at [252, 218] on span "Scheduled COE" at bounding box center [282, 218] width 60 height 15
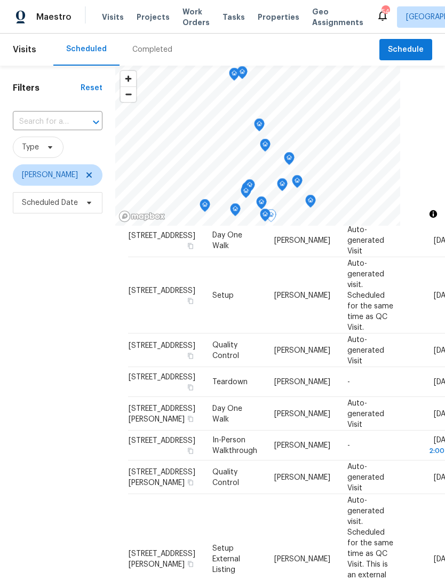
scroll to position [526, 0]
click at [0, 0] on div at bounding box center [0, 0] width 0 height 0
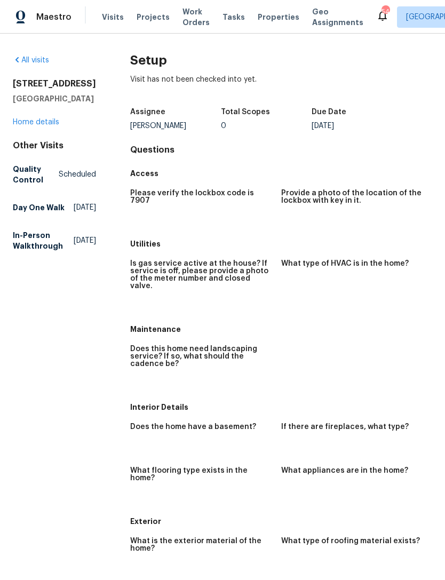
click at [40, 126] on link "Home details" at bounding box center [36, 122] width 46 height 7
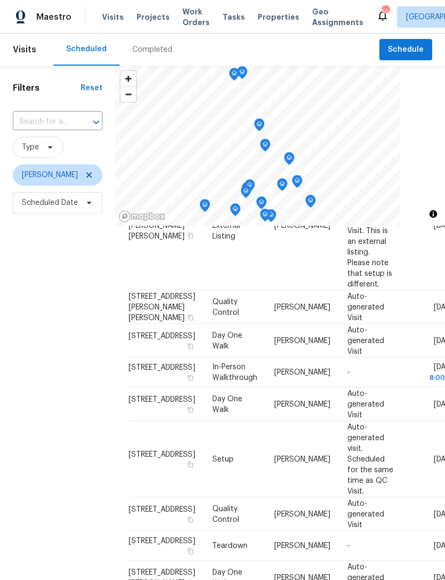
scroll to position [416, 0]
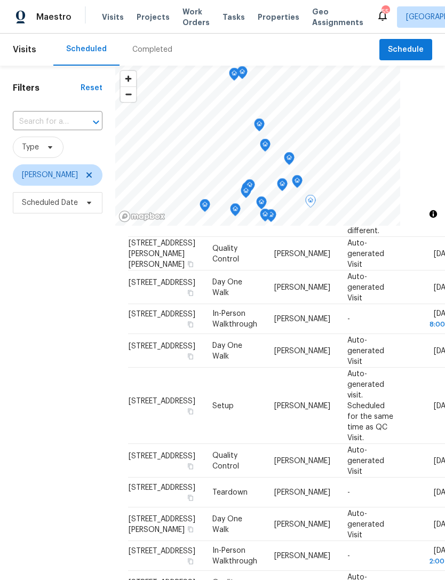
click at [0, 0] on icon at bounding box center [0, 0] width 0 height 0
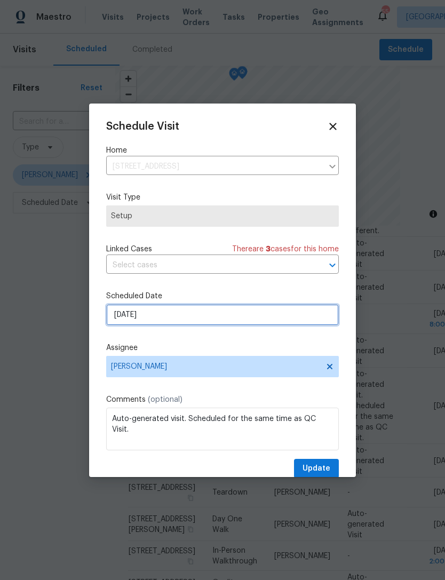
click at [179, 315] on input "9/1/2025" at bounding box center [222, 314] width 233 height 21
select select "8"
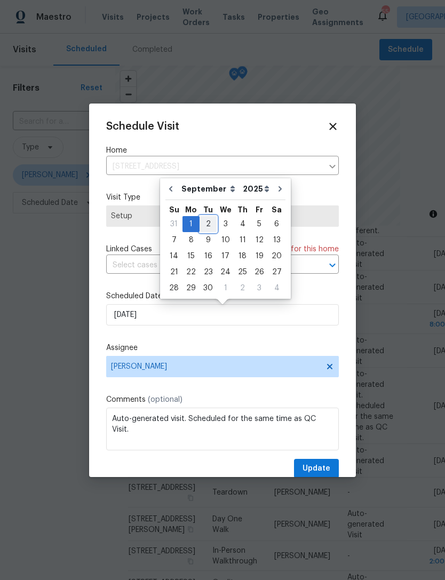
click at [203, 219] on div "2" at bounding box center [208, 224] width 17 height 15
type input "9/2/2025"
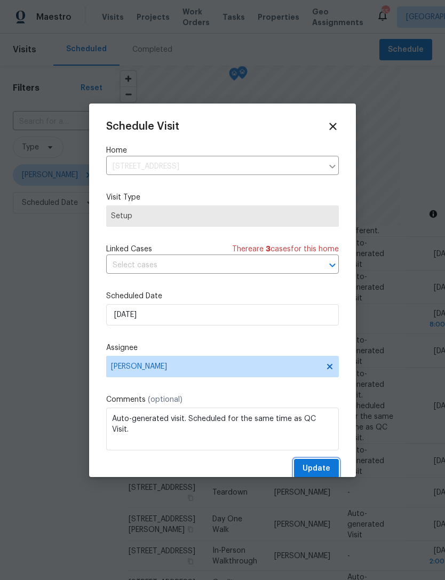
click at [312, 468] on span "Update" at bounding box center [317, 468] width 28 height 13
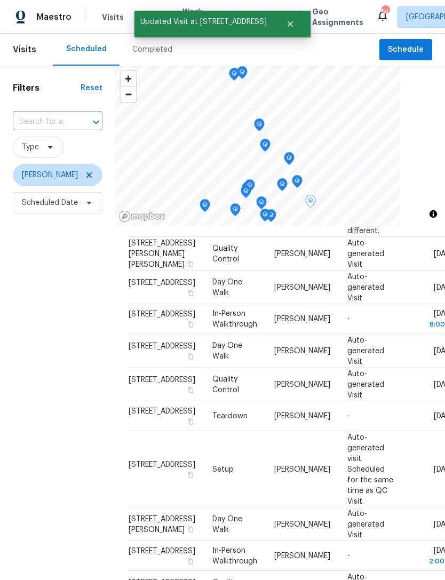
click at [0, 0] on icon at bounding box center [0, 0] width 0 height 0
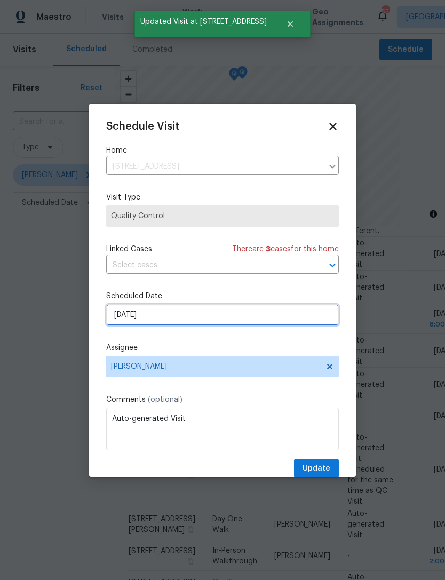
click at [167, 322] on input "9/1/2025" at bounding box center [222, 314] width 233 height 21
select select "8"
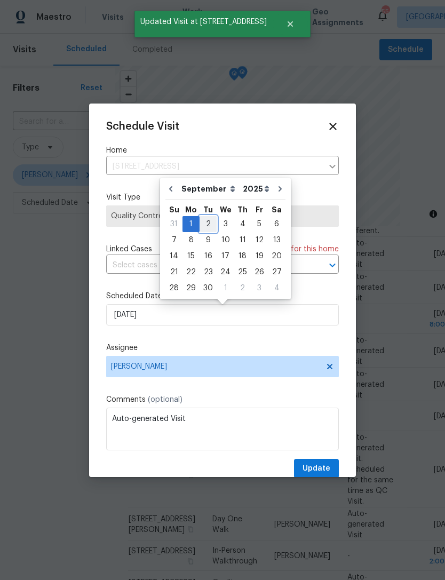
click at [210, 220] on div "2" at bounding box center [208, 224] width 17 height 15
type input "9/2/2025"
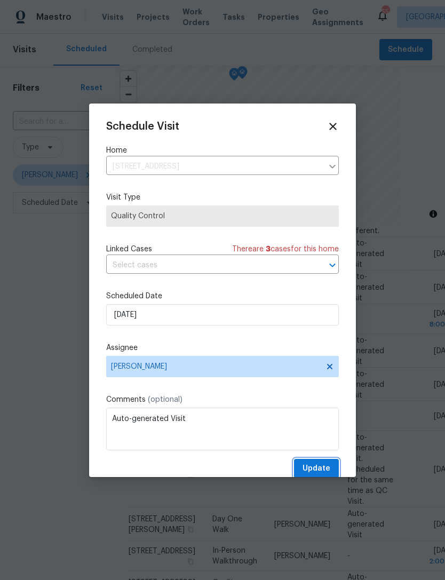
click at [329, 468] on span "Update" at bounding box center [317, 468] width 28 height 13
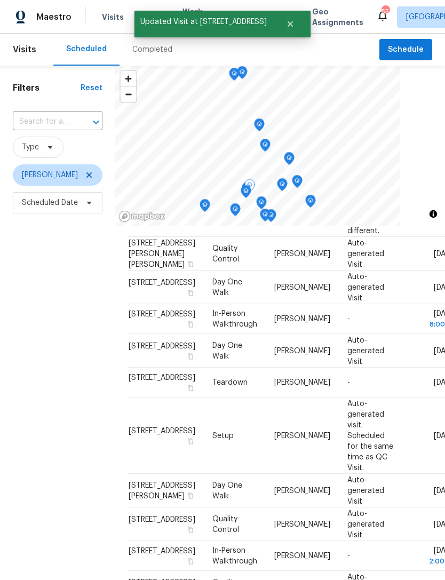
click at [0, 0] on icon at bounding box center [0, 0] width 0 height 0
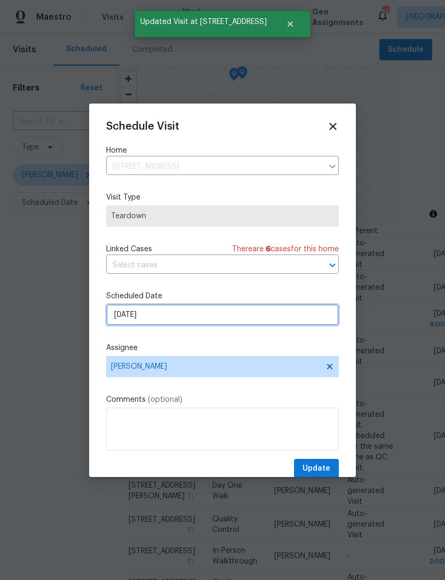
click at [209, 313] on input "9/1/2025" at bounding box center [222, 314] width 233 height 21
select select "8"
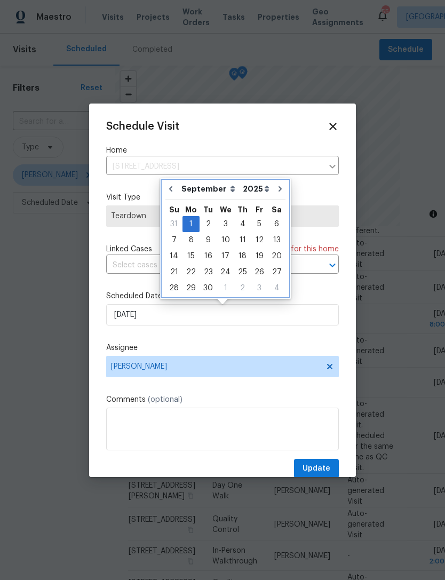
click at [172, 190] on icon "Go to previous month" at bounding box center [171, 189] width 9 height 9
type input "[DATE]"
select select "7"
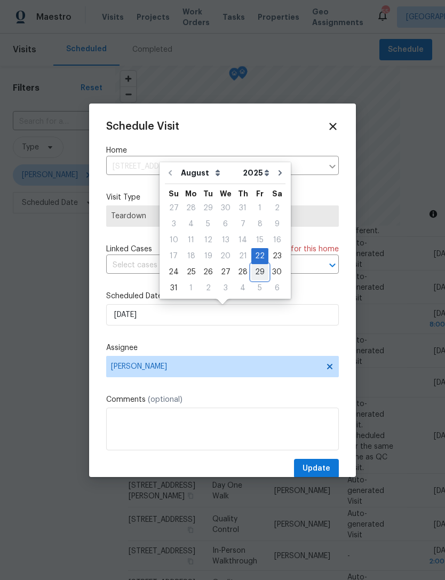
click at [256, 271] on div "29" at bounding box center [259, 272] width 17 height 15
type input "8/29/2025"
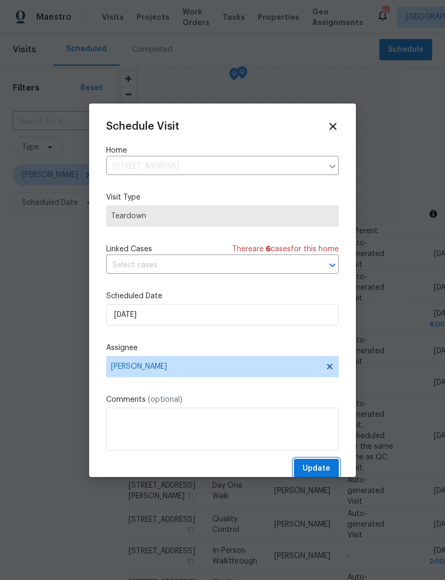
click at [322, 468] on span "Update" at bounding box center [317, 468] width 28 height 13
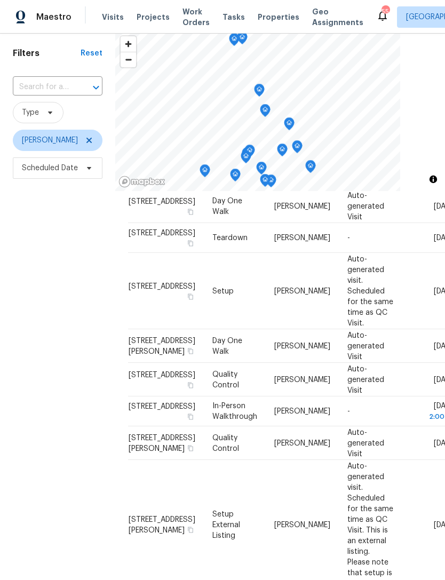
scroll to position [82, 0]
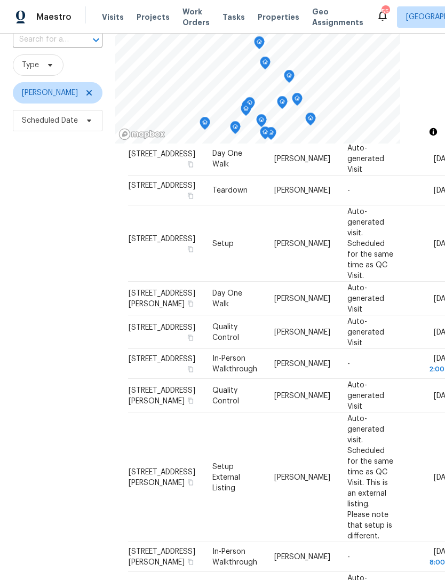
click at [0, 0] on div at bounding box center [0, 0] width 0 height 0
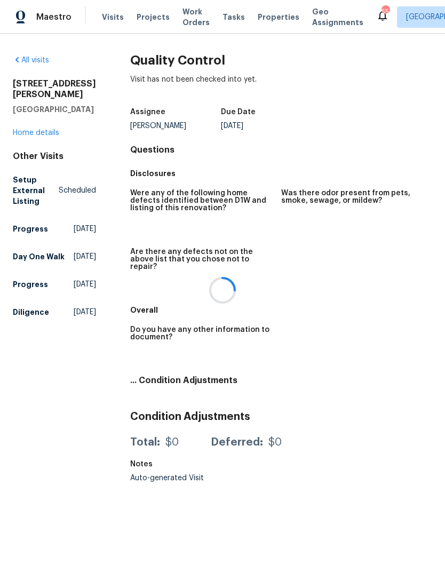
click at [404, 409] on div at bounding box center [222, 290] width 445 height 580
click at [39, 130] on link "Home details" at bounding box center [36, 132] width 46 height 7
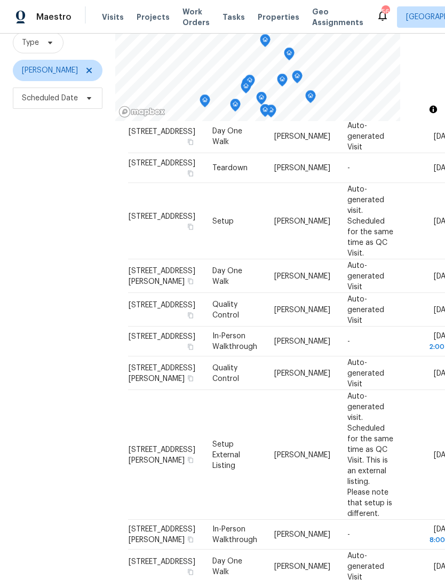
scroll to position [103, 0]
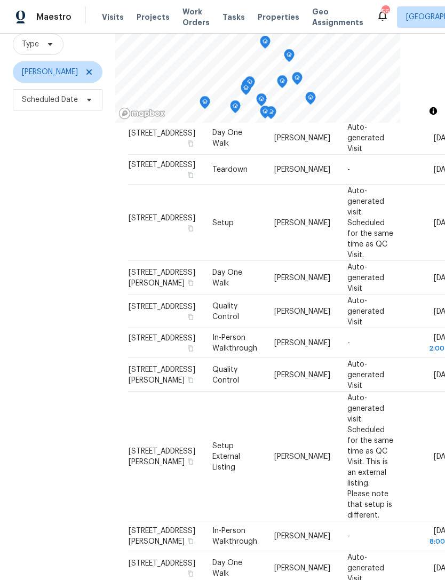
click at [0, 0] on span at bounding box center [0, 0] width 0 height 0
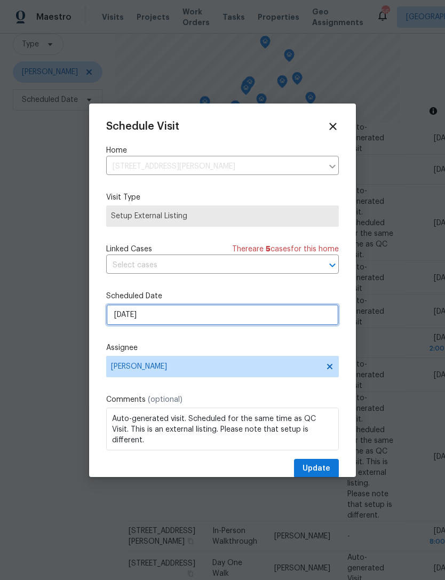
click at [182, 314] on input "[DATE]" at bounding box center [222, 314] width 233 height 21
select select "8"
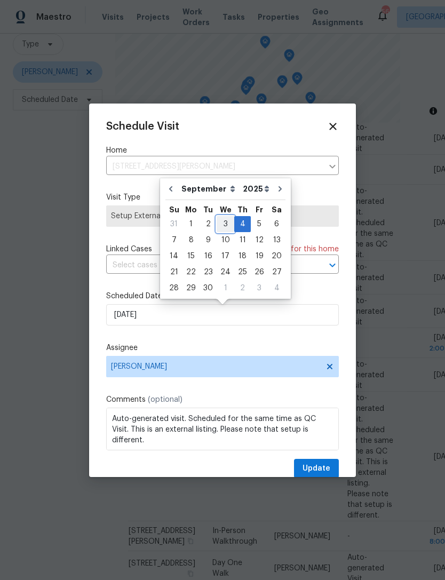
click at [221, 220] on div "3" at bounding box center [226, 224] width 18 height 15
type input "[DATE]"
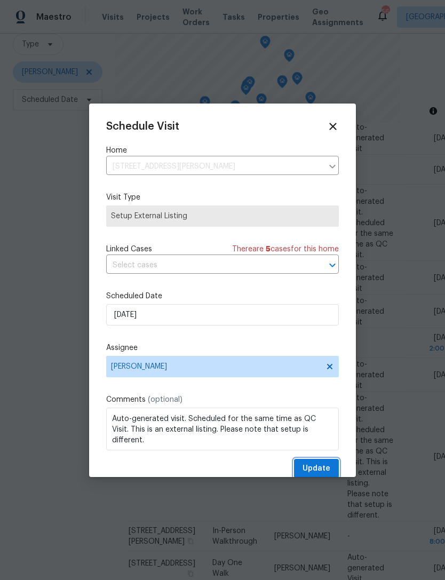
click at [334, 469] on button "Update" at bounding box center [316, 469] width 45 height 20
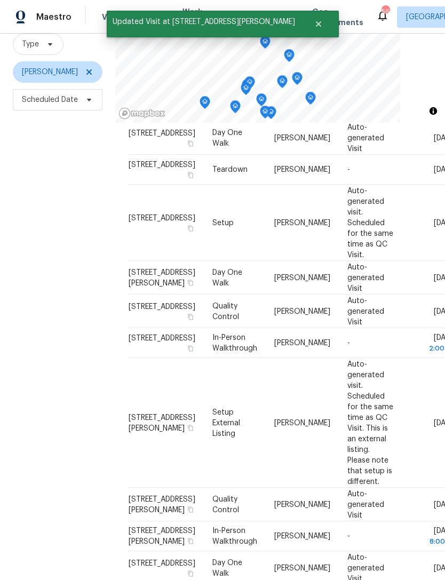
click at [0, 0] on span at bounding box center [0, 0] width 0 height 0
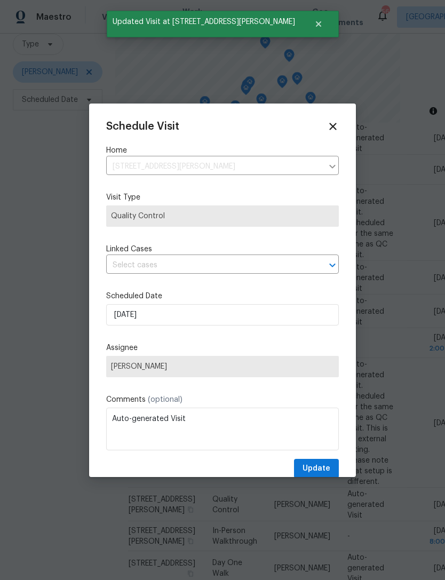
click at [405, 493] on div at bounding box center [222, 290] width 445 height 580
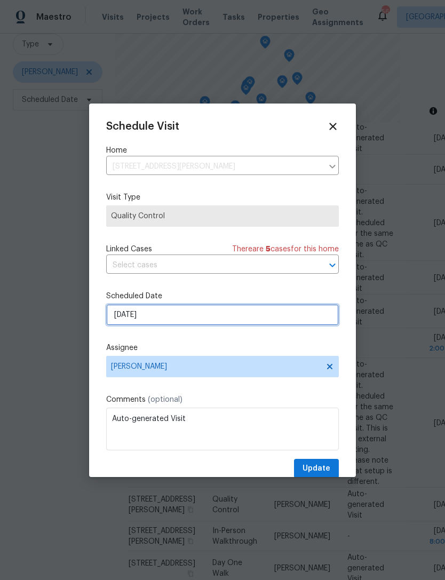
click at [192, 321] on input "[DATE]" at bounding box center [222, 314] width 233 height 21
select select "8"
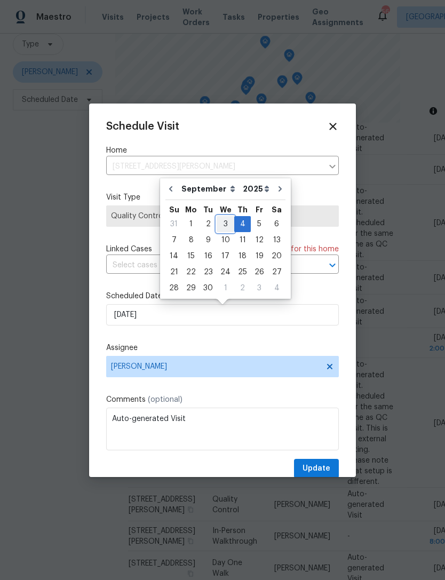
click at [225, 226] on div "3" at bounding box center [226, 224] width 18 height 15
type input "[DATE]"
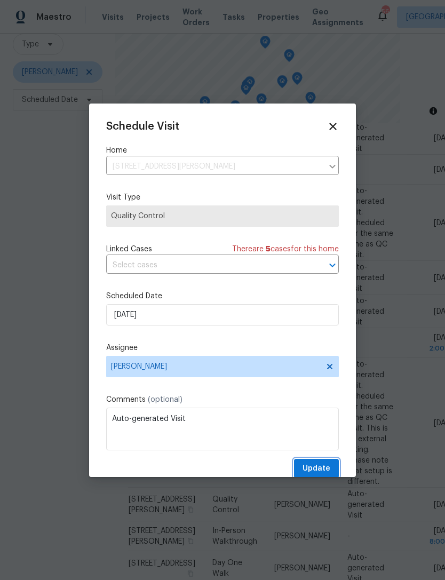
click at [318, 469] on span "Update" at bounding box center [317, 468] width 28 height 13
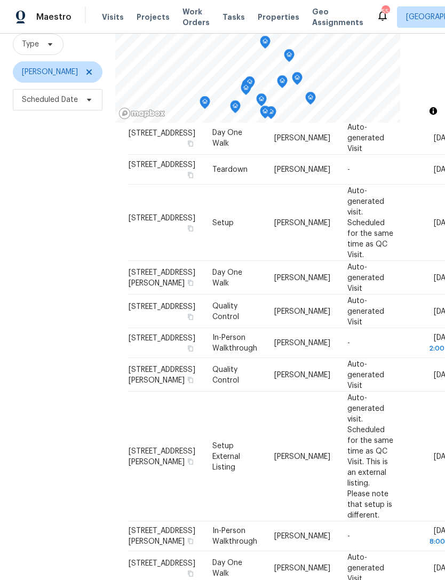
scroll to position [34, 0]
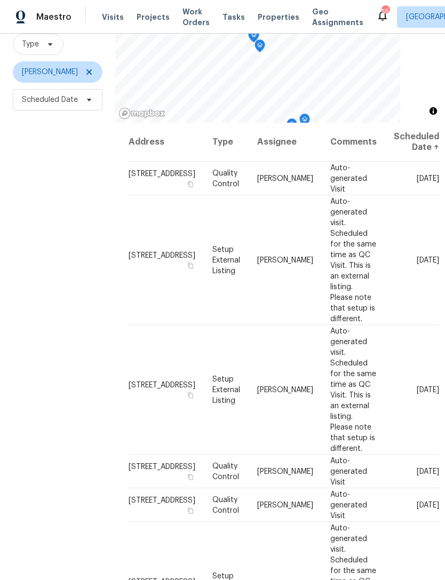
scroll to position [0, 0]
click at [0, 0] on icon at bounding box center [0, 0] width 0 height 0
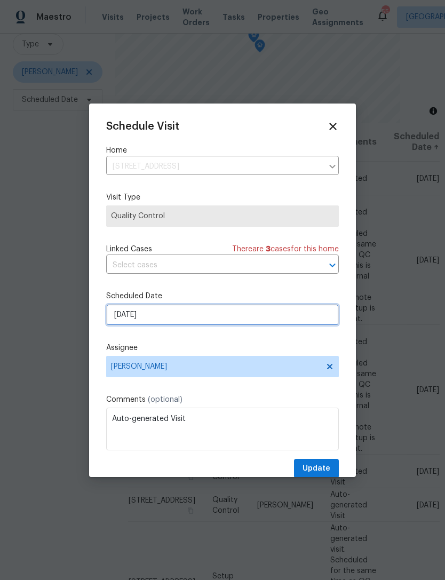
click at [161, 315] on input "[DATE]" at bounding box center [222, 314] width 233 height 21
select select "8"
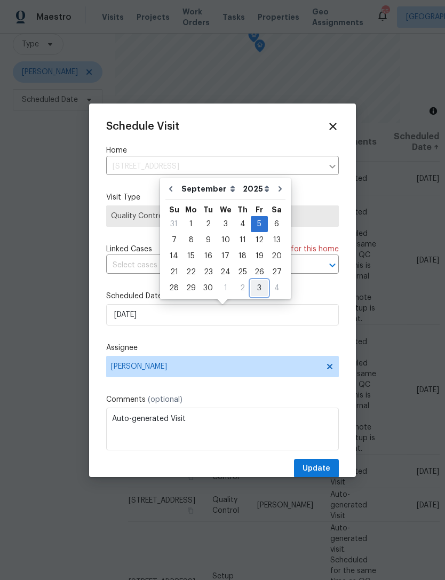
click at [255, 289] on div "3" at bounding box center [259, 288] width 17 height 15
type input "[DATE]"
select select "9"
click at [328, 470] on span "Update" at bounding box center [317, 468] width 28 height 13
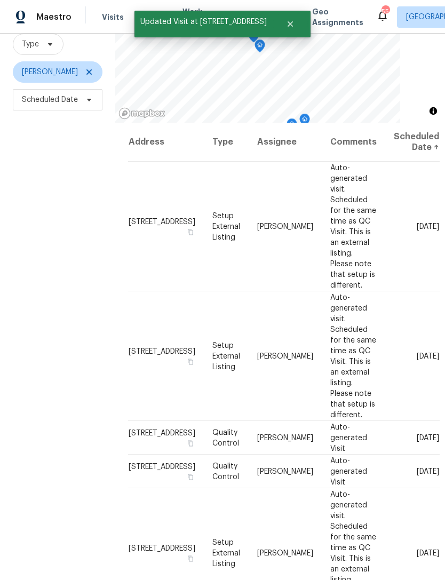
click at [0, 0] on icon at bounding box center [0, 0] width 0 height 0
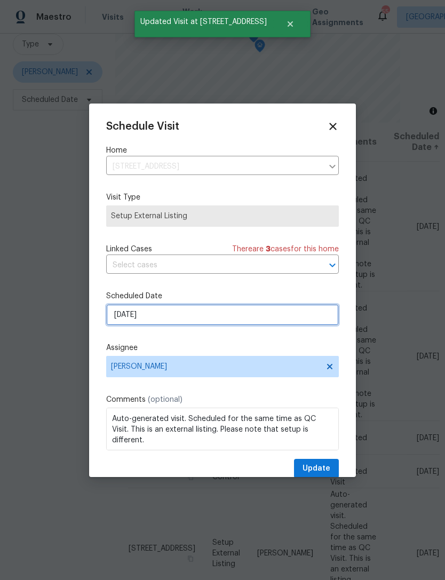
click at [235, 318] on input "[DATE]" at bounding box center [222, 314] width 233 height 21
select select "8"
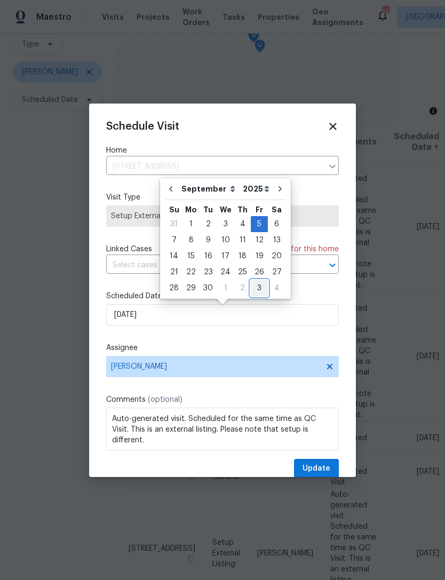
click at [255, 289] on div "3" at bounding box center [259, 288] width 17 height 15
type input "[DATE]"
select select "9"
click at [324, 471] on span "Update" at bounding box center [317, 468] width 28 height 13
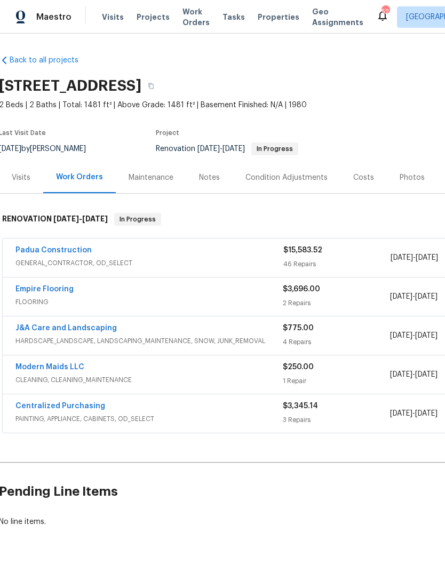
scroll to position [0, 1]
click at [64, 369] on link "Modern Maids LLC" at bounding box center [50, 367] width 69 height 7
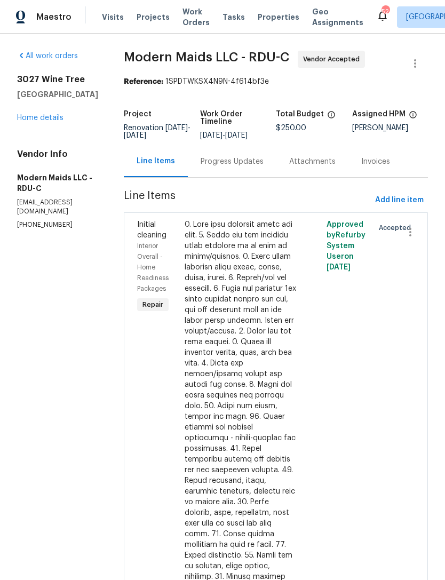
click at [246, 166] on div "Progress Updates" at bounding box center [232, 161] width 63 height 11
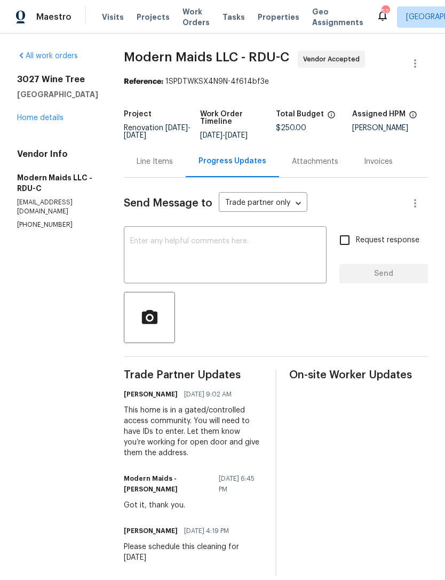
scroll to position [13, 0]
click at [48, 114] on link "Home details" at bounding box center [40, 117] width 46 height 7
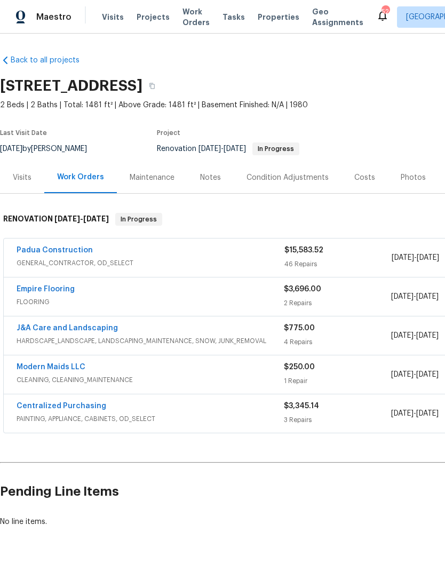
click at [59, 286] on link "Empire Flooring" at bounding box center [46, 289] width 58 height 7
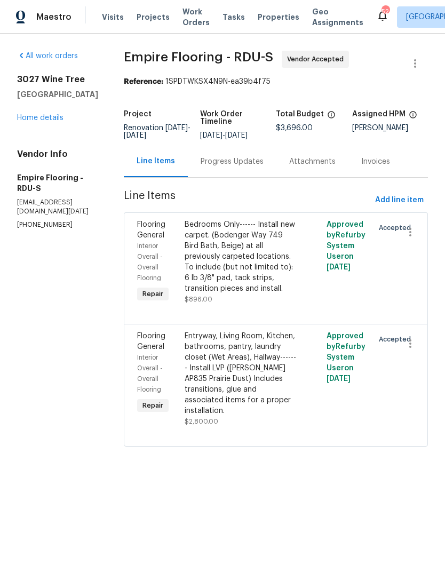
click at [242, 167] on div "Progress Updates" at bounding box center [232, 161] width 63 height 11
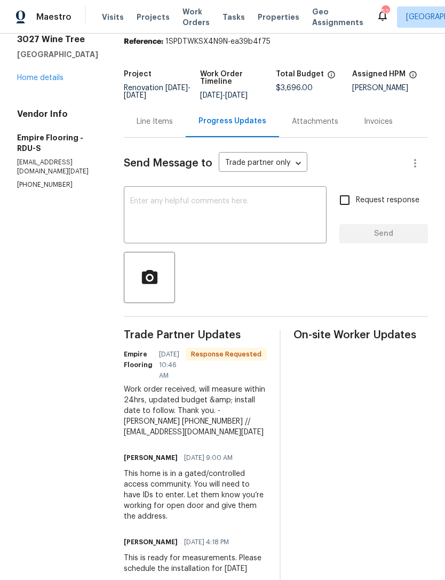
scroll to position [34, 0]
click at [49, 74] on link "Home details" at bounding box center [40, 77] width 46 height 7
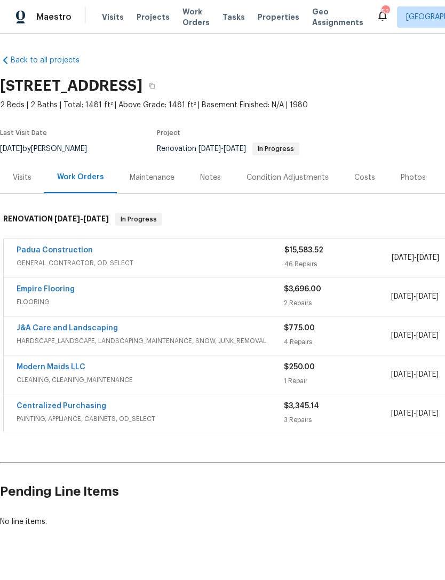
click at [89, 325] on link "J&A Care and Landscaping" at bounding box center [67, 328] width 101 height 7
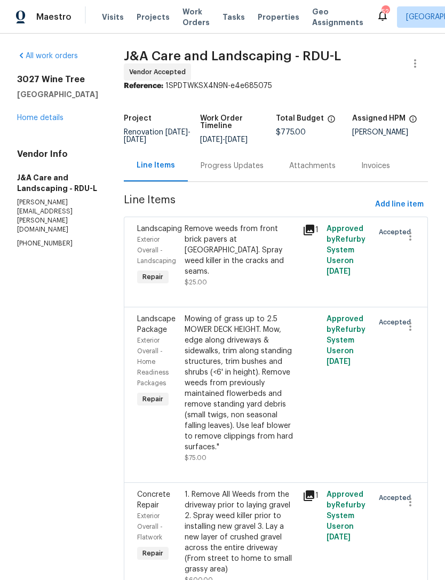
click at [246, 171] on div "Progress Updates" at bounding box center [232, 166] width 63 height 11
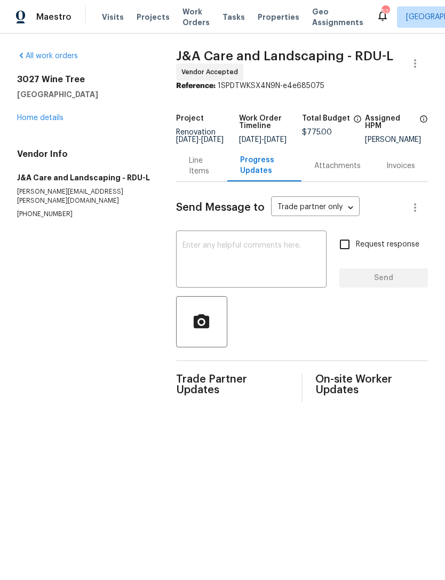
click at [45, 120] on link "Home details" at bounding box center [40, 117] width 46 height 7
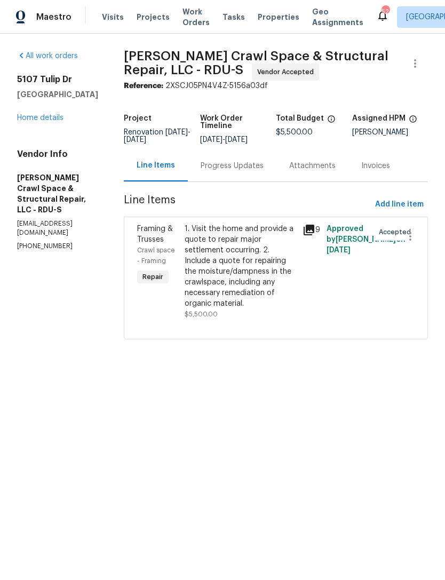
click at [250, 171] on div "Progress Updates" at bounding box center [232, 166] width 63 height 11
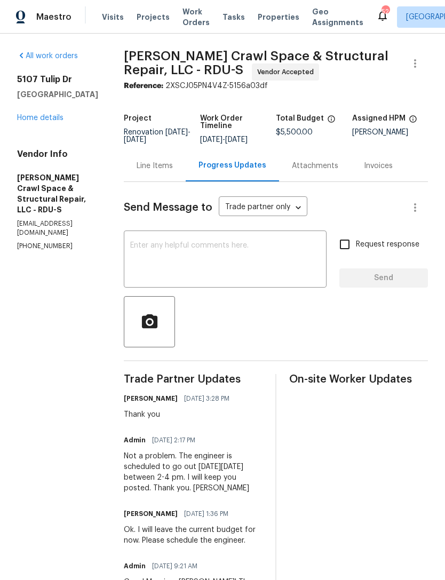
scroll to position [6, 0]
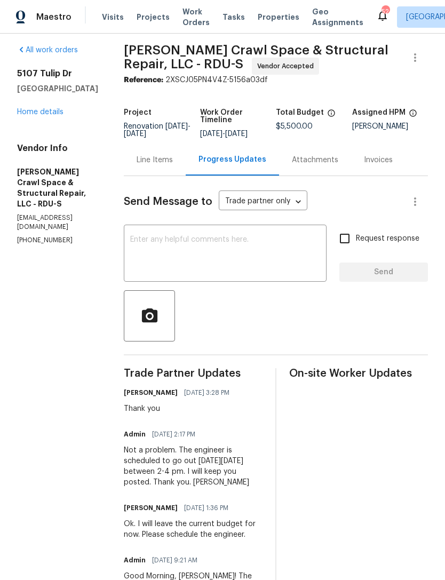
click at [33, 111] on link "Home details" at bounding box center [40, 111] width 46 height 7
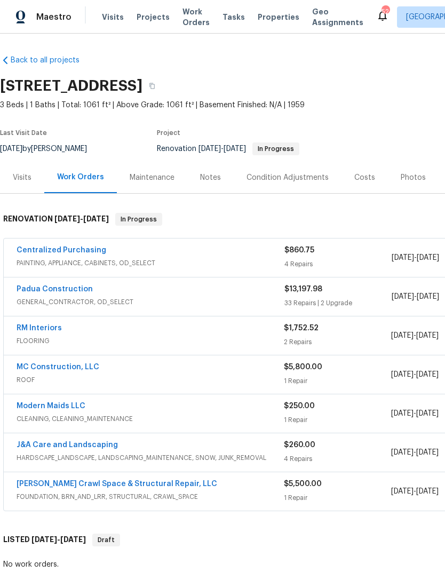
click at [65, 370] on link "MC Construction, LLC" at bounding box center [58, 367] width 83 height 7
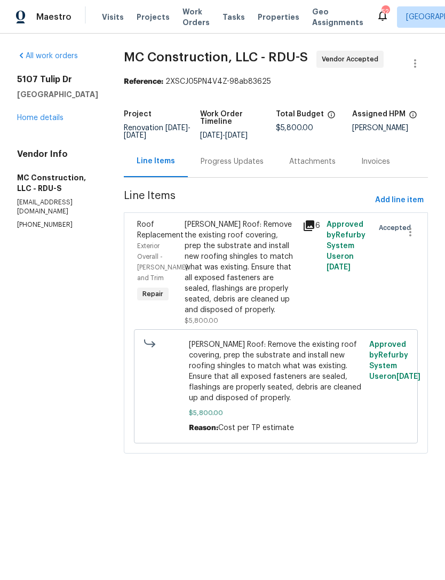
click at [224, 163] on div "Progress Updates" at bounding box center [232, 161] width 63 height 11
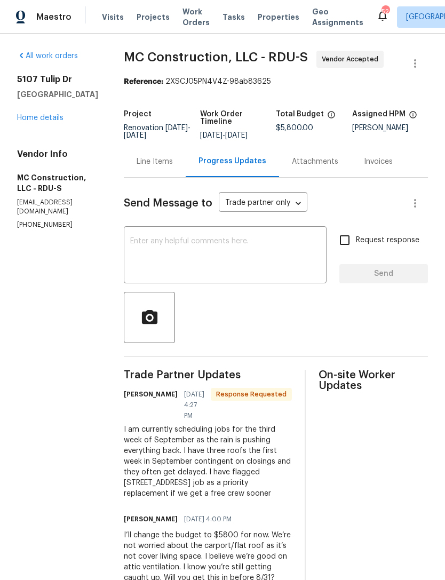
click at [50, 122] on link "Home details" at bounding box center [40, 117] width 46 height 7
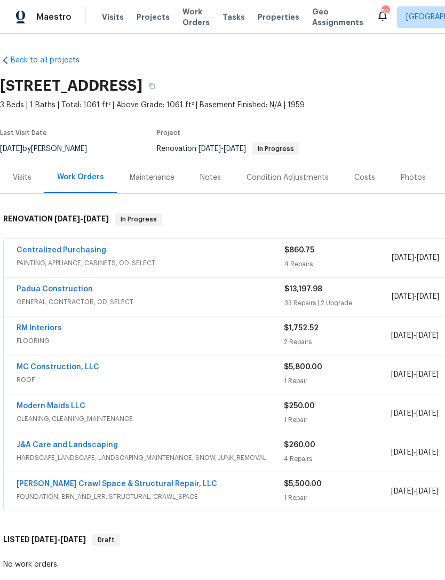
click at [364, 179] on div "Costs" at bounding box center [364, 177] width 21 height 11
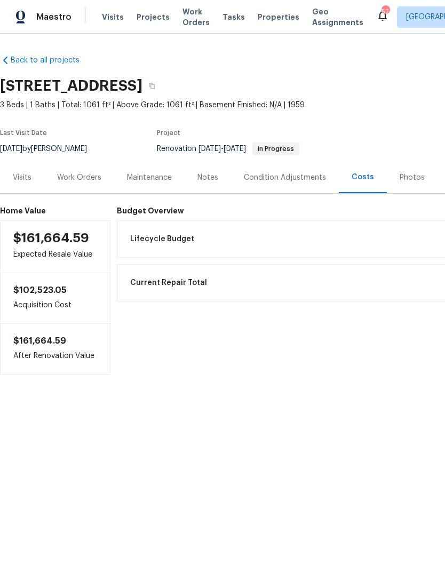
click at [79, 178] on div "Work Orders" at bounding box center [79, 177] width 44 height 11
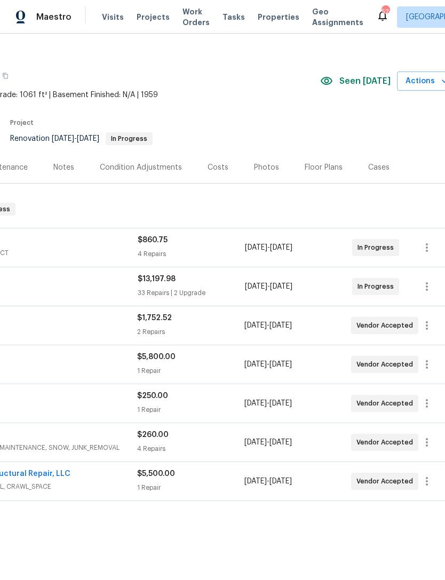
scroll to position [10, 148]
click at [425, 366] on icon "button" at bounding box center [425, 364] width 13 height 13
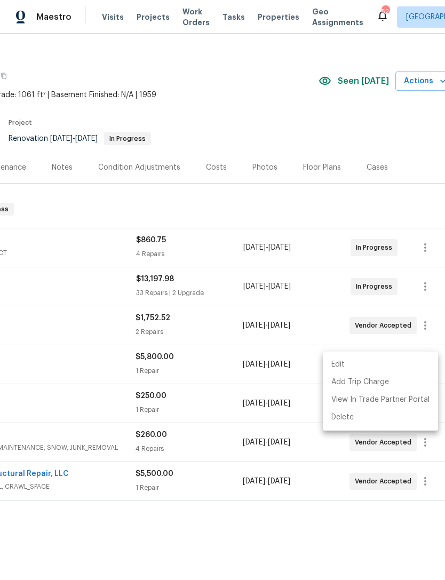
click at [336, 366] on li "Edit" at bounding box center [380, 365] width 115 height 18
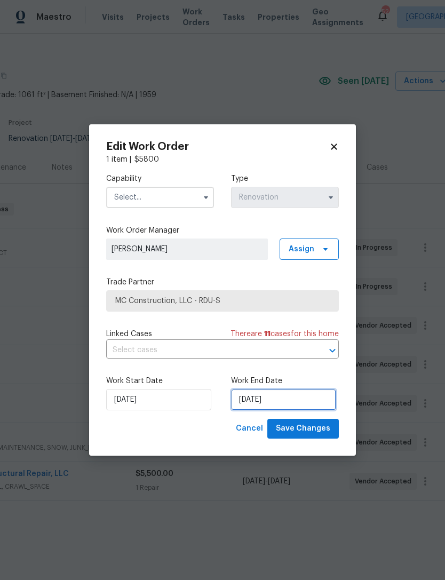
click at [263, 400] on input "[DATE]" at bounding box center [283, 399] width 105 height 21
select select "8"
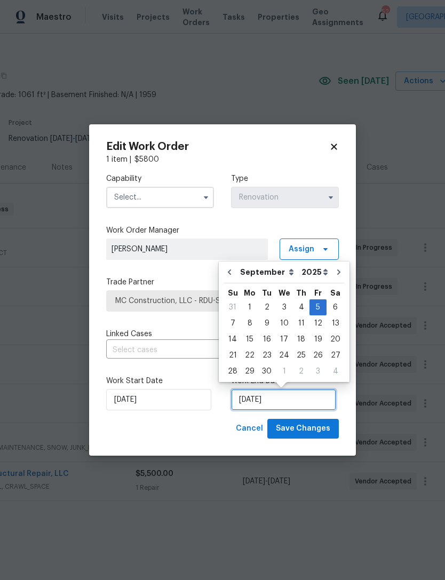
scroll to position [20, 0]
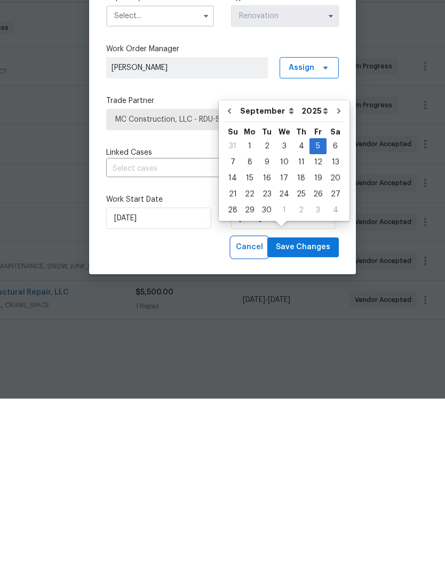
click at [252, 422] on span "Cancel" at bounding box center [249, 428] width 27 height 13
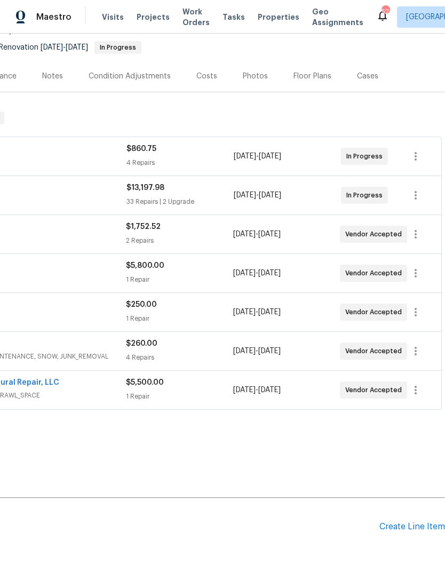
scroll to position [101, 158]
click at [419, 384] on icon "button" at bounding box center [415, 390] width 13 height 13
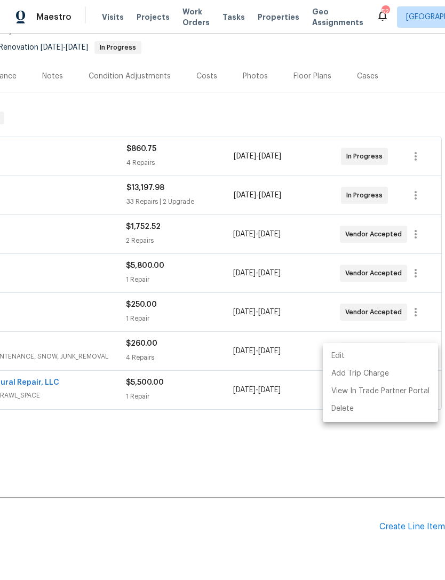
click at [335, 354] on li "Edit" at bounding box center [380, 357] width 115 height 18
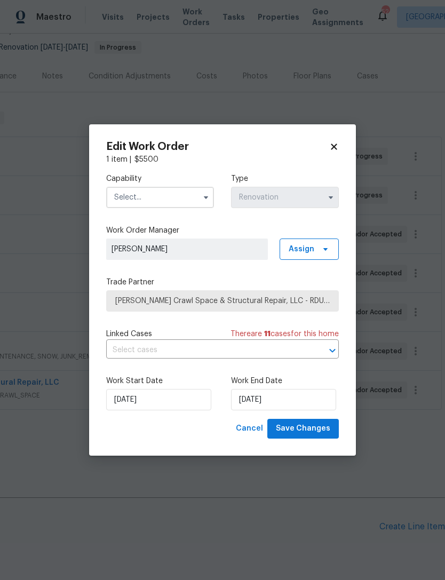
click at [151, 195] on input "text" at bounding box center [160, 197] width 108 height 21
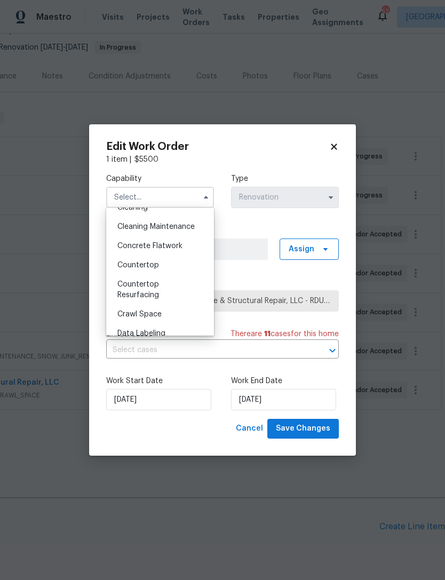
scroll to position [177, 0]
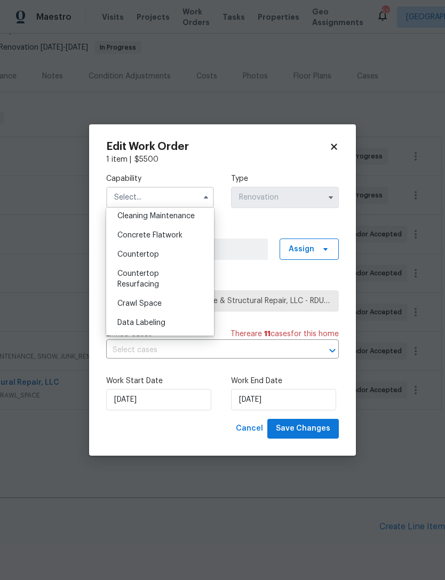
click at [146, 305] on span "Crawl Space" at bounding box center [139, 303] width 44 height 7
type input "Crawl Space"
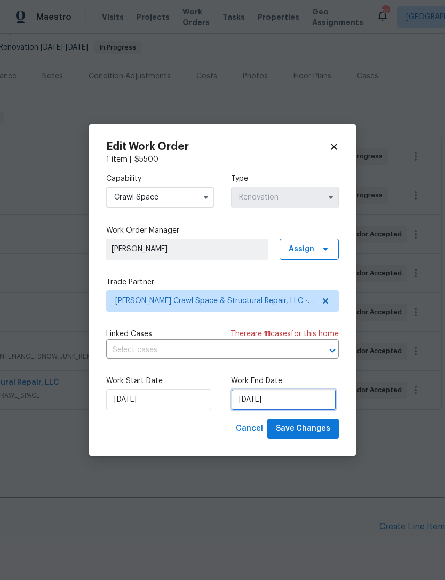
click at [270, 401] on input "8/31/2025" at bounding box center [283, 399] width 105 height 21
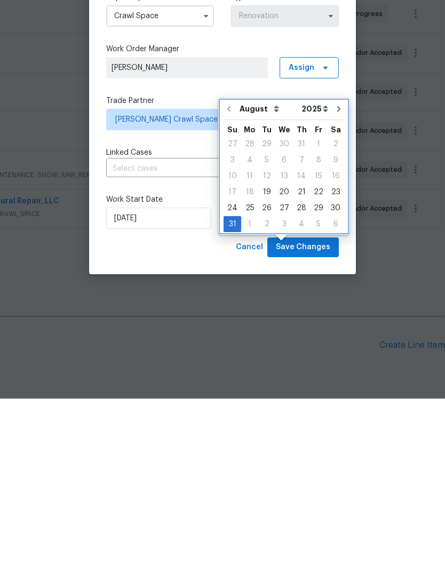
click at [337, 288] on icon "Go to next month" at bounding box center [338, 290] width 3 height 5
type input "9/30/2025"
select select "8"
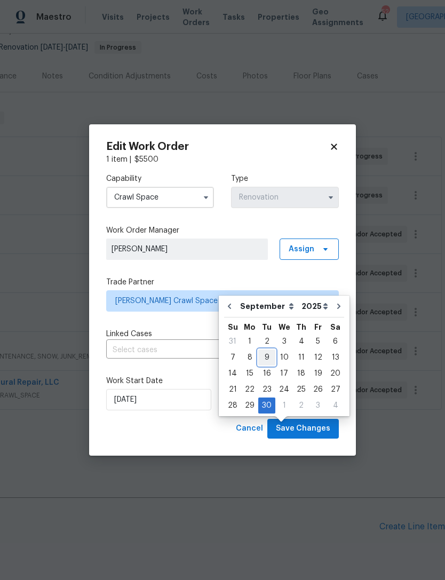
click at [270, 350] on div "9" at bounding box center [266, 357] width 17 height 15
type input "9/9/2025"
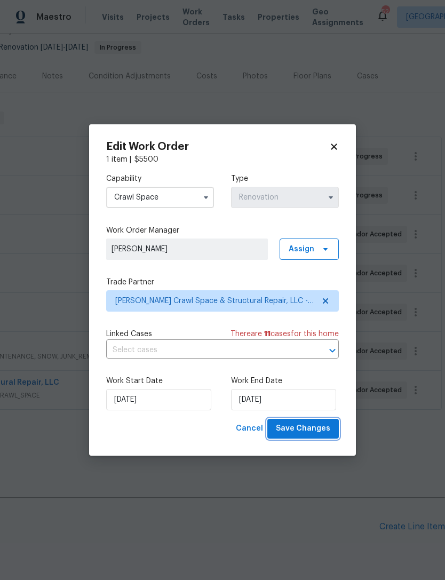
click at [307, 427] on span "Save Changes" at bounding box center [303, 428] width 54 height 13
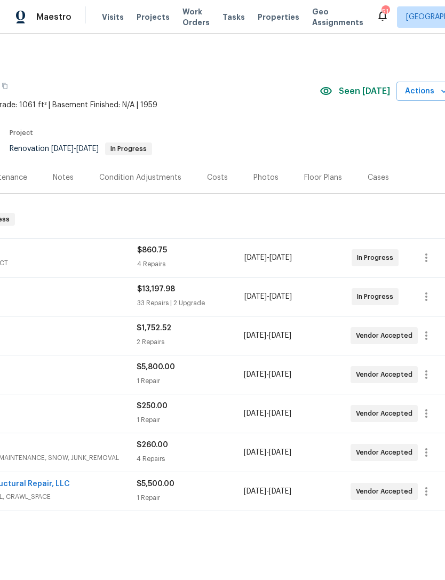
scroll to position [0, 0]
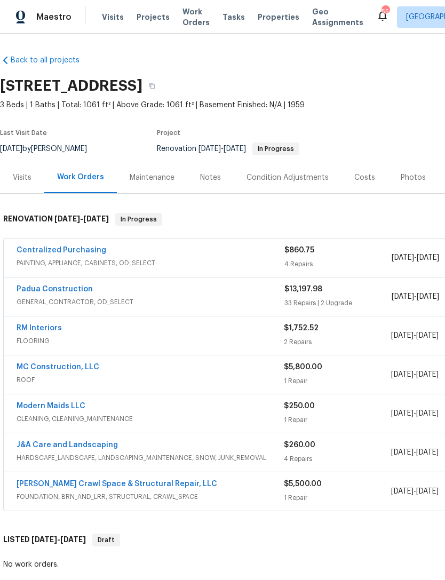
click at [364, 179] on div "Costs" at bounding box center [364, 177] width 21 height 11
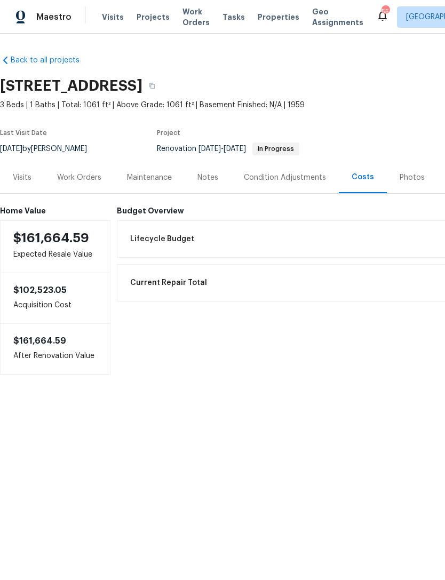
click at [83, 184] on div "Work Orders" at bounding box center [79, 177] width 70 height 31
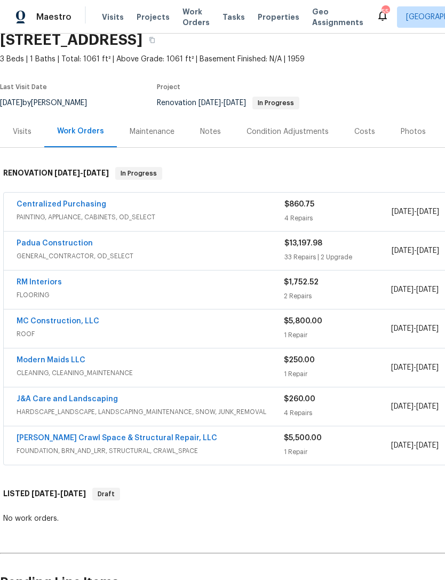
scroll to position [46, 0]
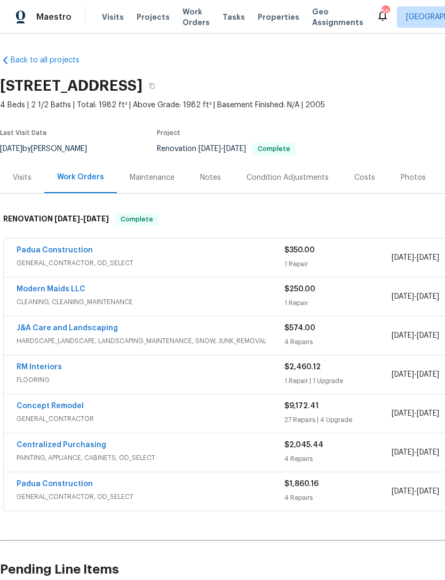
click at [74, 253] on link "Padua Construction" at bounding box center [55, 250] width 76 height 7
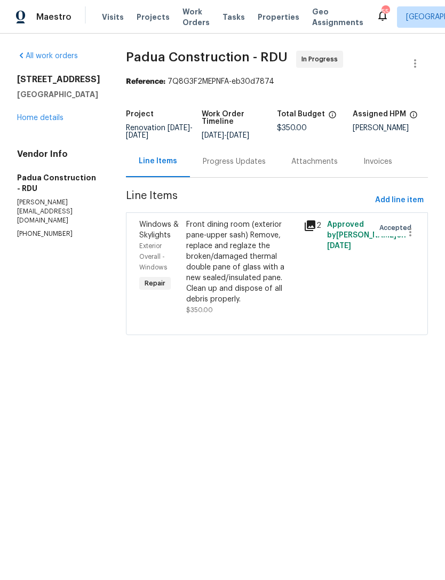
click at [241, 266] on div "Front dining room (exterior pane-upper sash) Remove, replace and reglaze the br…" at bounding box center [241, 261] width 111 height 85
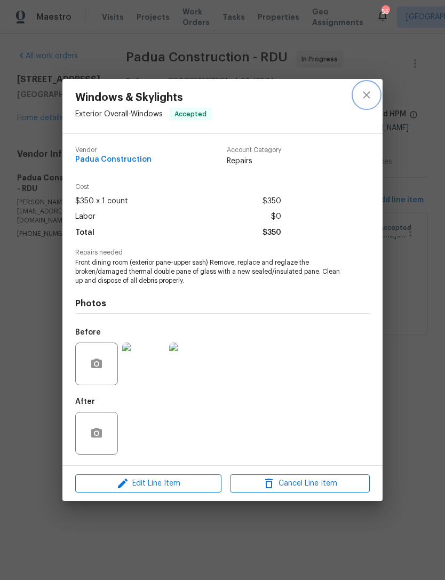
click at [369, 93] on icon "close" at bounding box center [366, 95] width 13 height 13
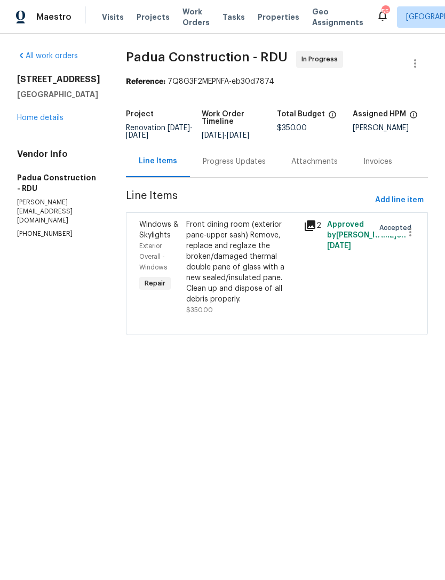
click at [204, 165] on div "Progress Updates" at bounding box center [234, 161] width 63 height 11
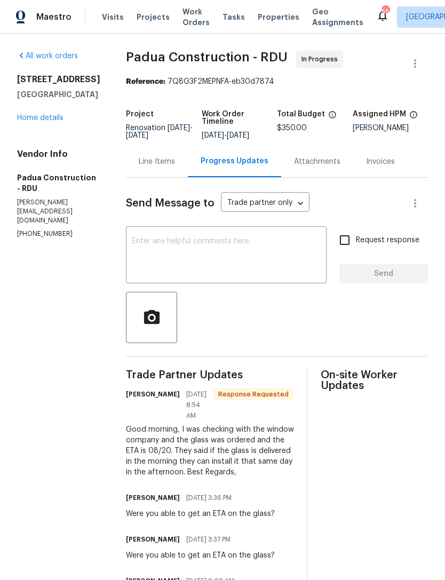
click at [51, 122] on link "Home details" at bounding box center [40, 117] width 46 height 7
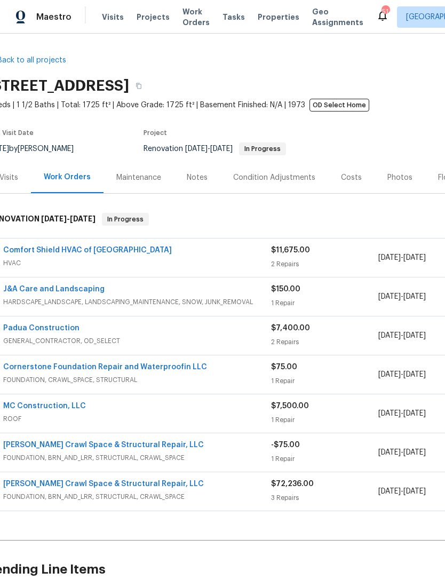
scroll to position [0, 13]
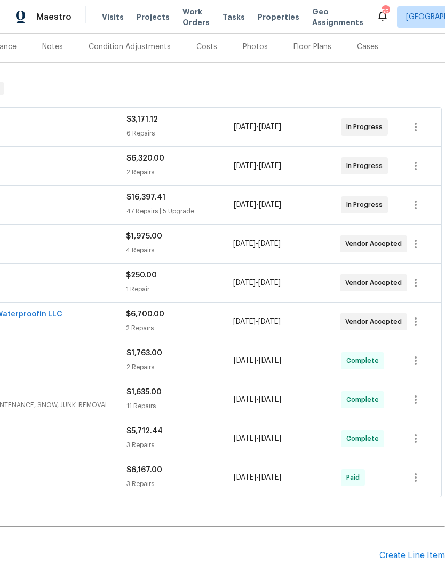
scroll to position [131, 158]
click at [419, 206] on icon "button" at bounding box center [415, 205] width 13 height 13
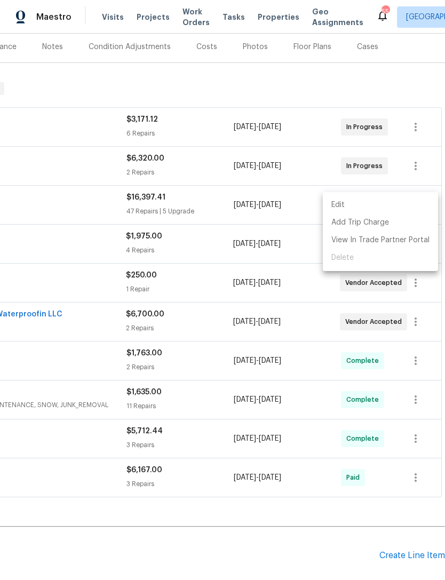
click at [340, 206] on li "Edit" at bounding box center [380, 205] width 115 height 18
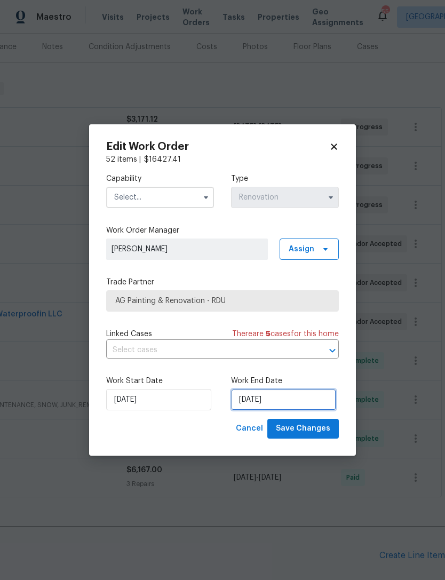
click at [253, 400] on input "8/24/2025" at bounding box center [283, 399] width 105 height 21
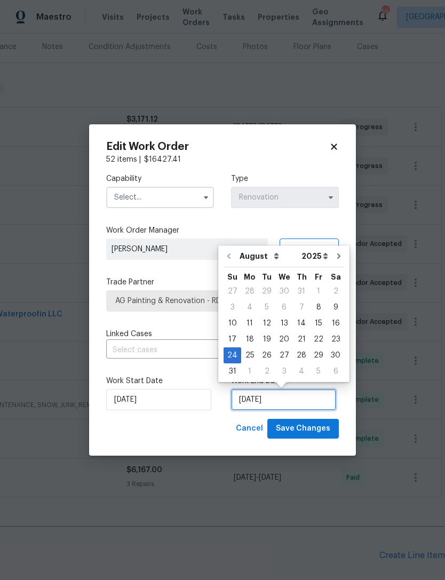
scroll to position [20, 0]
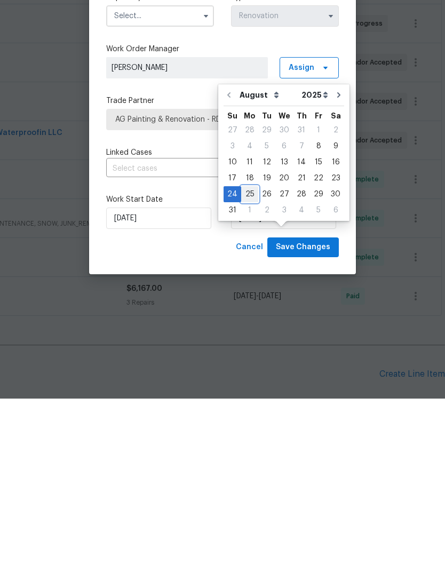
click at [244, 368] on div "25" at bounding box center [249, 375] width 17 height 15
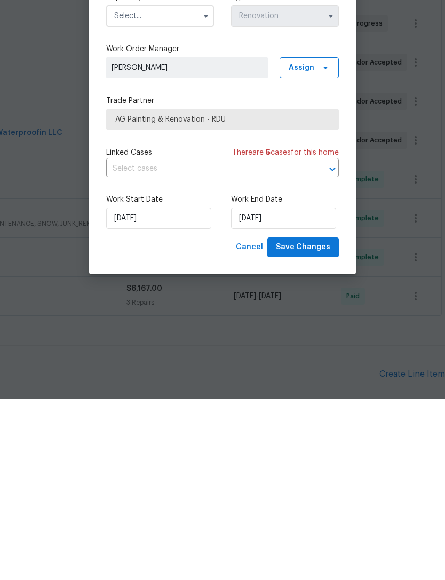
type input "[DATE]"
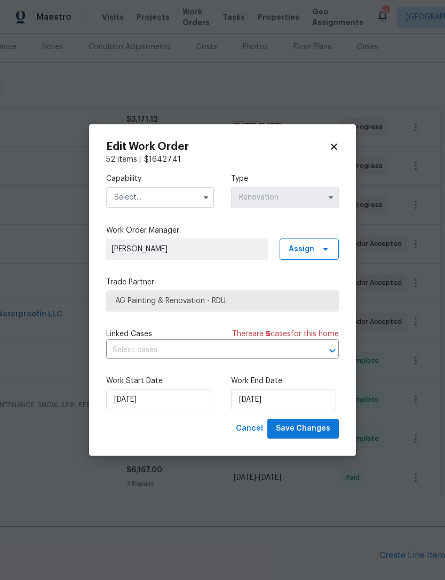
click at [157, 195] on input "text" at bounding box center [160, 197] width 108 height 21
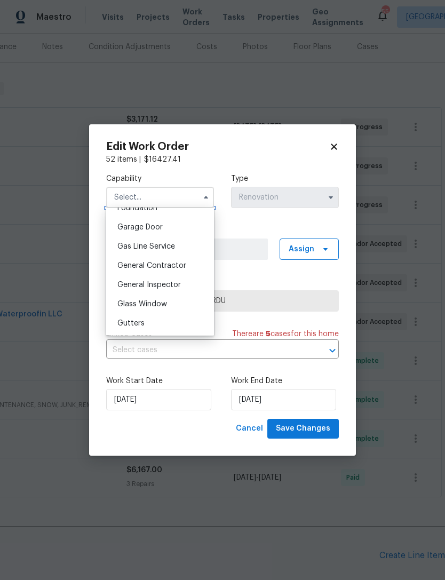
scroll to position [465, 0]
click at [182, 264] on span "General Contractor" at bounding box center [151, 265] width 69 height 7
type input "General Contractor"
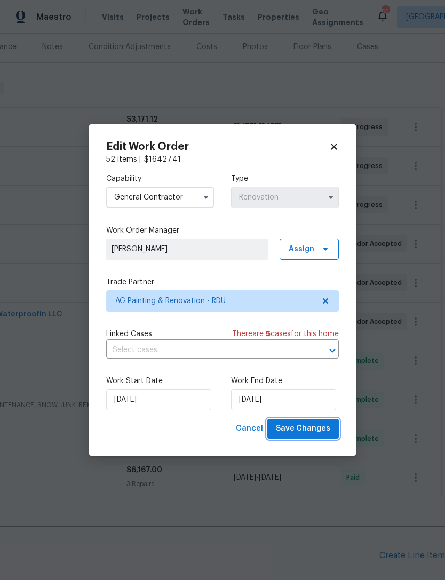
click at [317, 429] on span "Save Changes" at bounding box center [303, 428] width 54 height 13
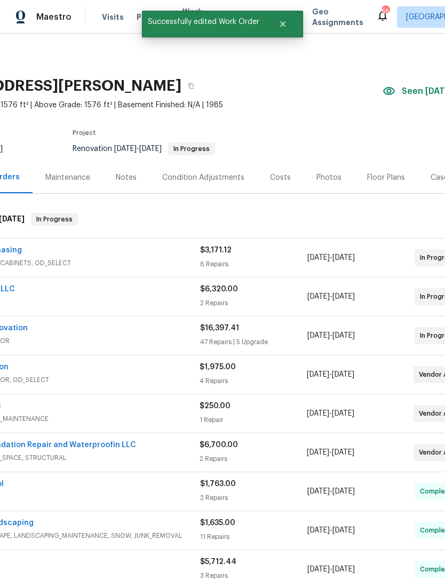
scroll to position [0, 84]
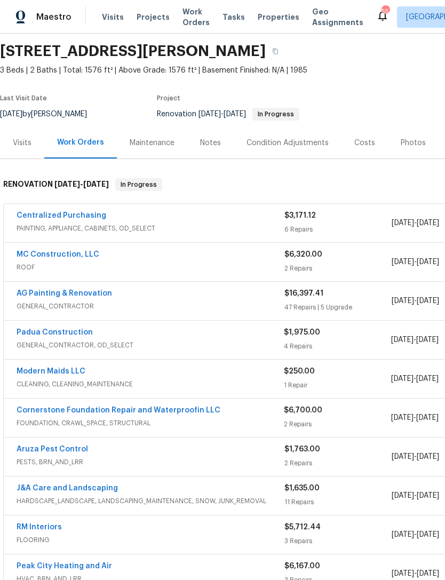
scroll to position [35, 0]
click at [51, 335] on link "Padua Construction" at bounding box center [55, 332] width 76 height 7
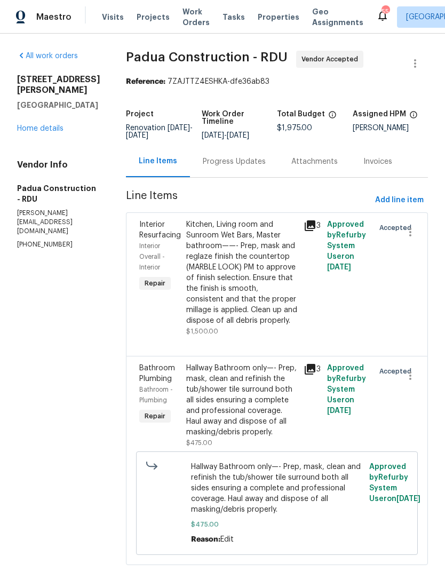
click at [220, 170] on div "Progress Updates" at bounding box center [234, 161] width 89 height 31
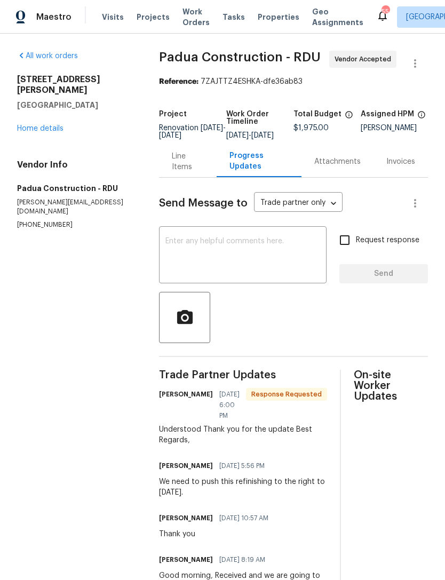
click at [52, 125] on link "Home details" at bounding box center [40, 128] width 46 height 7
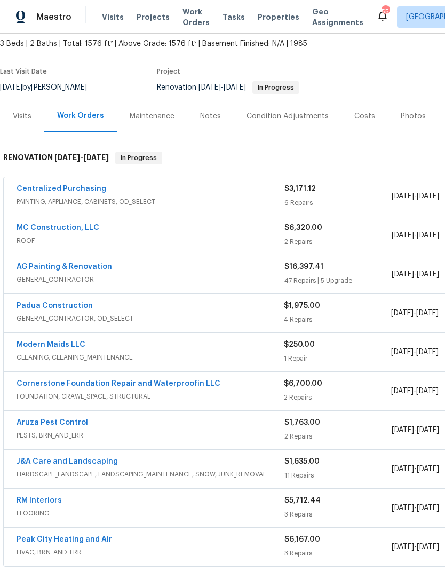
scroll to position [62, 0]
click at [66, 345] on link "Modern Maids LLC" at bounding box center [51, 344] width 69 height 7
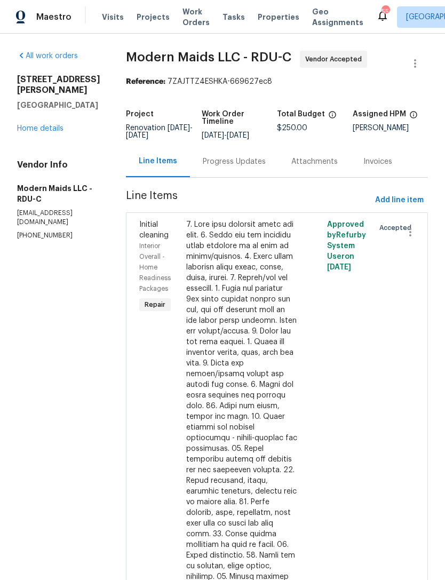
click at [250, 167] on div "Progress Updates" at bounding box center [234, 161] width 63 height 11
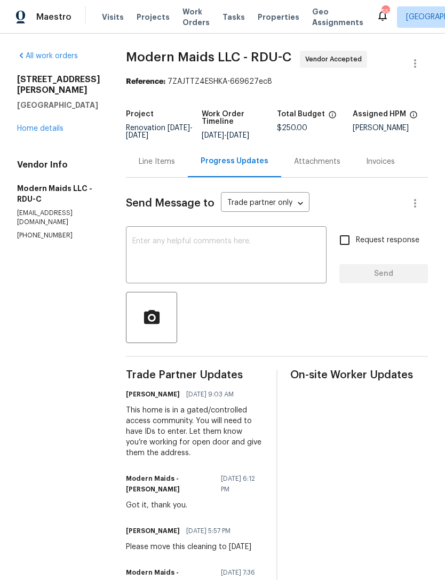
click at [45, 111] on div "6130 Saint Andrews Dr Sanford, NC 27332 Home details" at bounding box center [58, 104] width 83 height 60
click at [38, 125] on link "Home details" at bounding box center [40, 128] width 46 height 7
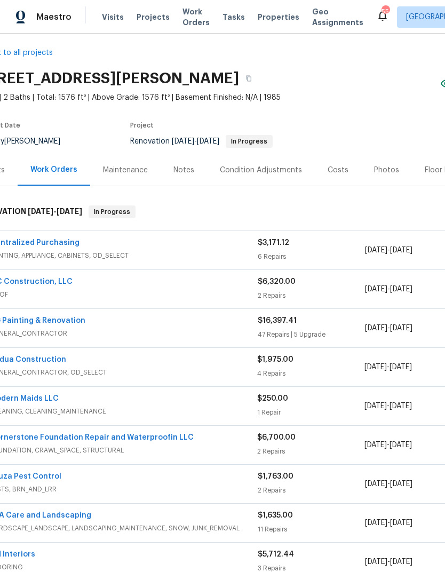
scroll to position [8, 30]
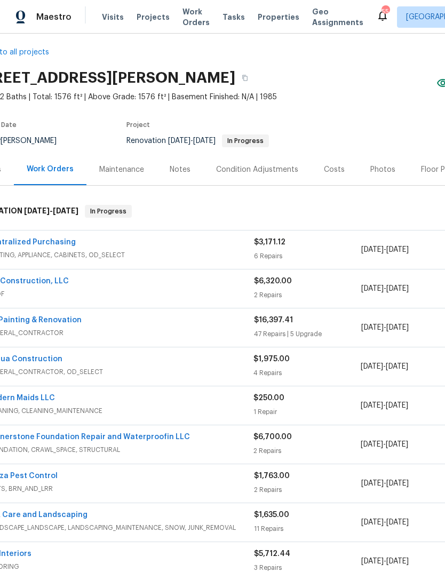
click at [194, 2] on div "Maestro Visits Projects Work Orders Tasks Properties Geo Assignments 55 Raleigh…" at bounding box center [222, 17] width 445 height 34
